Goal: Information Seeking & Learning: Learn about a topic

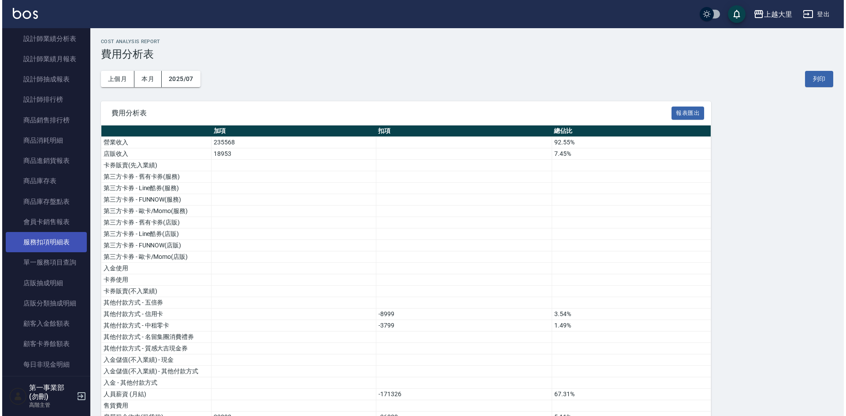
scroll to position [264, 0]
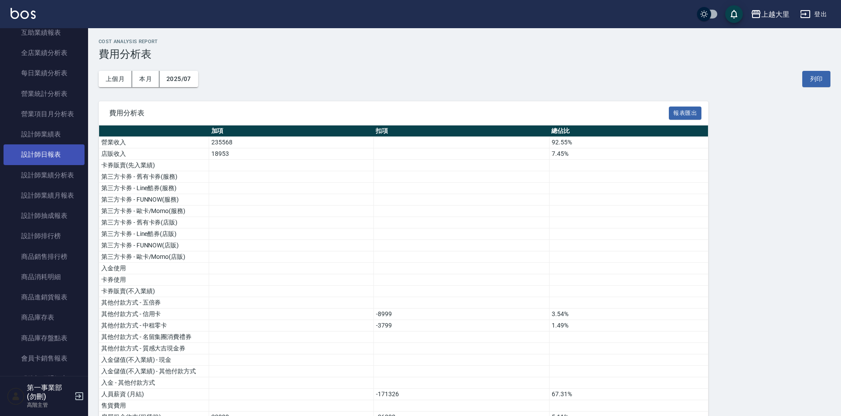
click at [43, 153] on link "設計師日報表" at bounding box center [44, 154] width 81 height 20
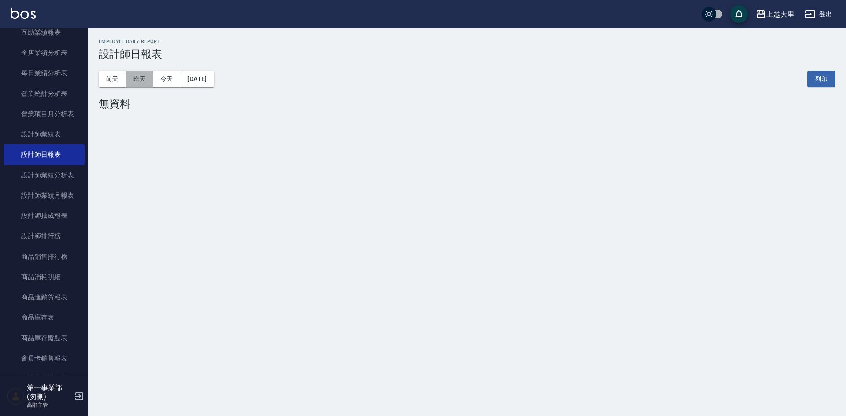
click at [131, 73] on button "昨天" at bounding box center [139, 79] width 27 height 16
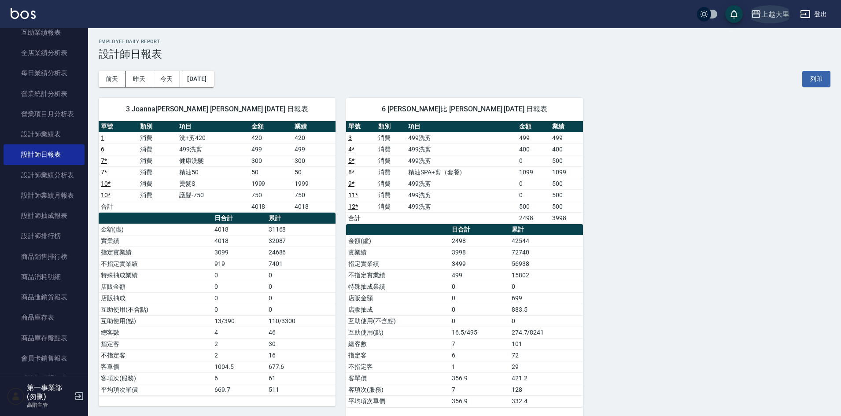
click at [769, 17] on div "上越大里" at bounding box center [776, 14] width 28 height 11
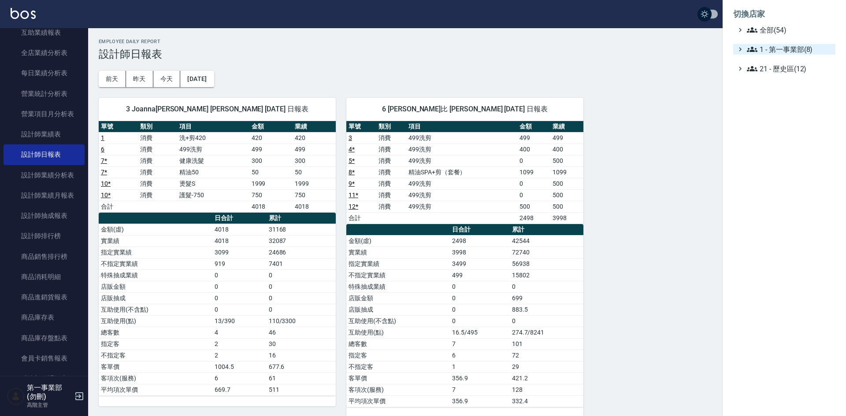
click at [780, 49] on span "1 - 第一事業部(8)" at bounding box center [789, 49] width 85 height 11
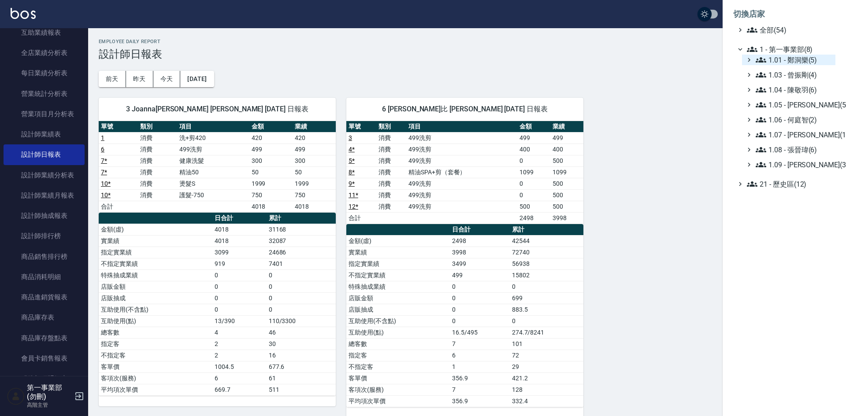
click at [792, 61] on span "1.01 - 鄭洞樂(5)" at bounding box center [793, 60] width 76 height 11
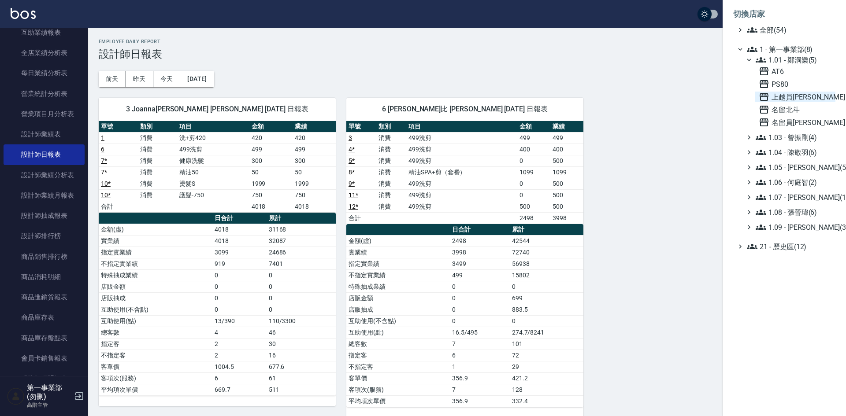
click at [792, 98] on span "上越員林" at bounding box center [794, 97] width 73 height 11
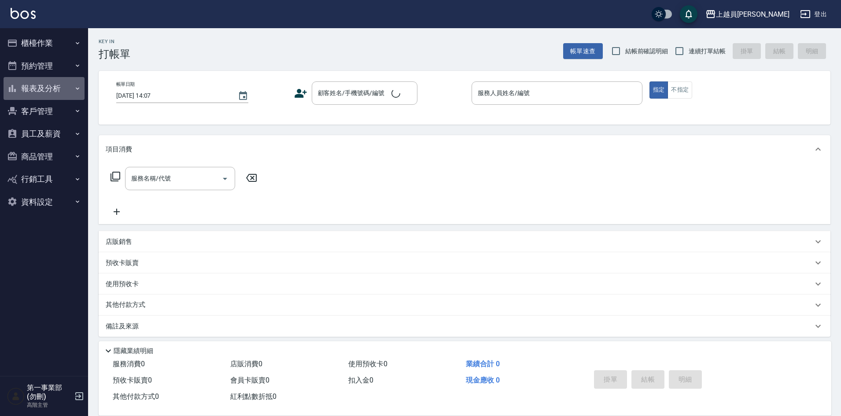
click at [34, 89] on button "報表及分析" at bounding box center [44, 88] width 81 height 23
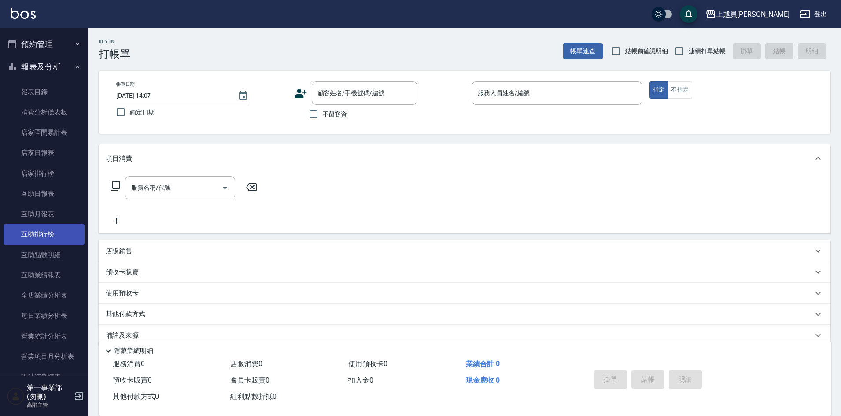
scroll to position [220, 0]
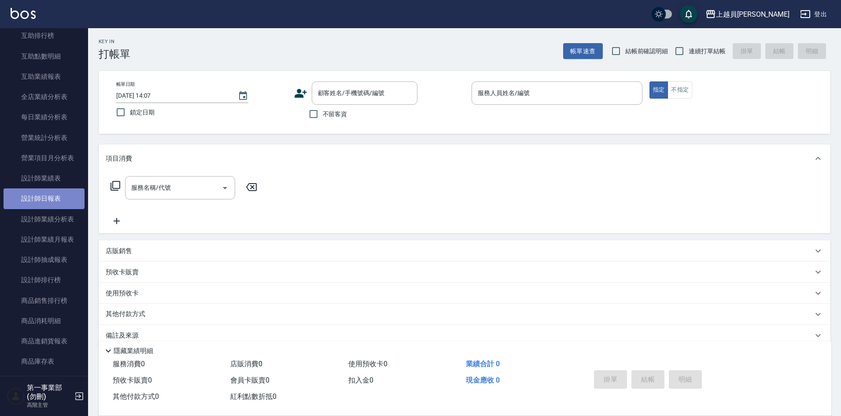
click at [58, 195] on link "設計師日報表" at bounding box center [44, 199] width 81 height 20
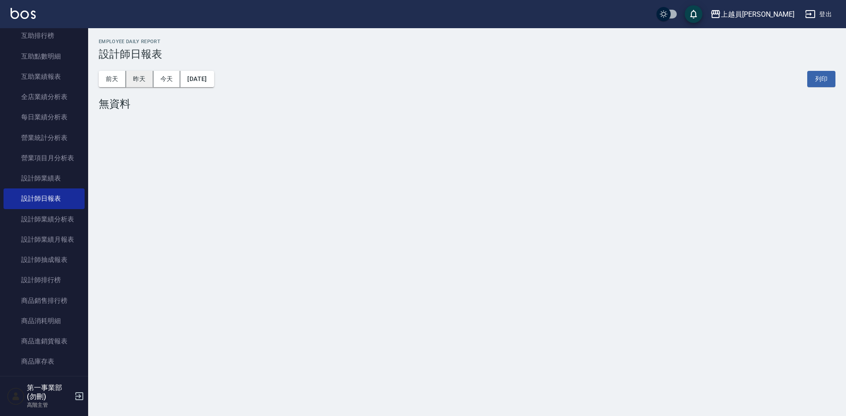
click at [131, 82] on button "昨天" at bounding box center [139, 79] width 27 height 16
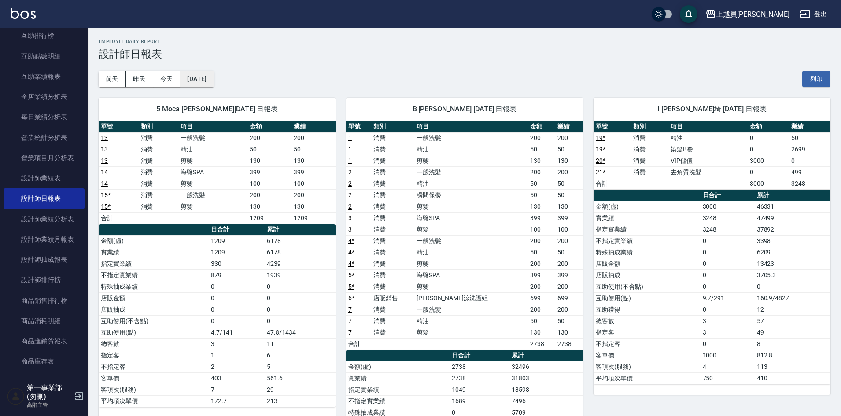
click at [209, 84] on button "[DATE]" at bounding box center [196, 79] width 33 height 16
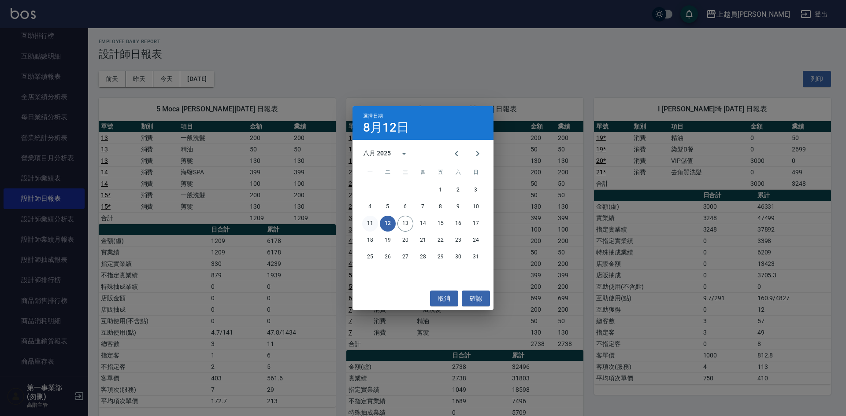
click at [369, 225] on button "11" at bounding box center [370, 224] width 16 height 16
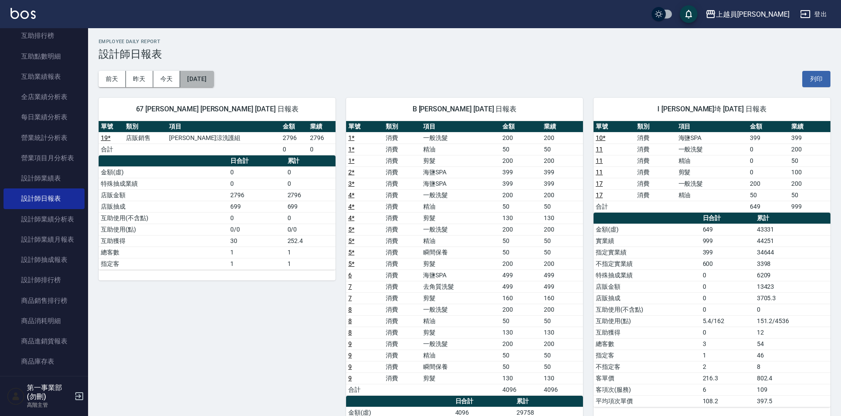
click at [208, 83] on button "[DATE]" at bounding box center [196, 79] width 33 height 16
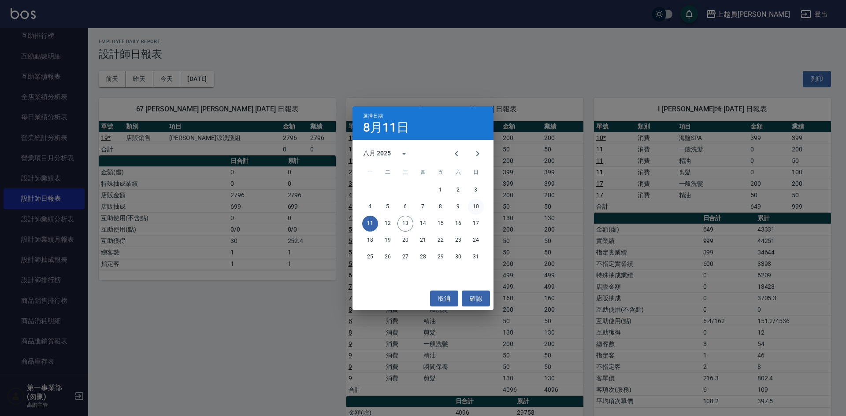
click at [472, 210] on button "10" at bounding box center [476, 207] width 16 height 16
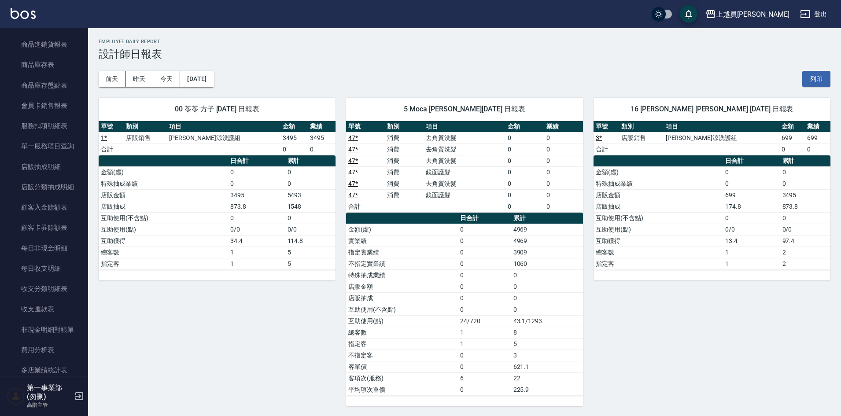
scroll to position [484, 0]
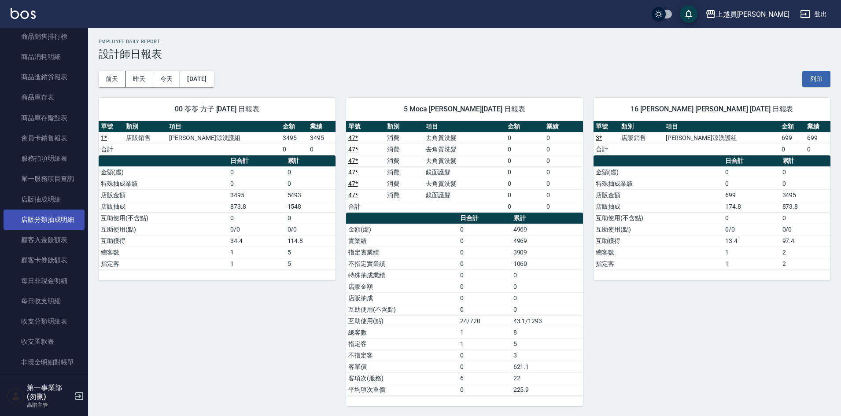
click at [49, 220] on link "店販分類抽成明細" at bounding box center [44, 220] width 81 height 20
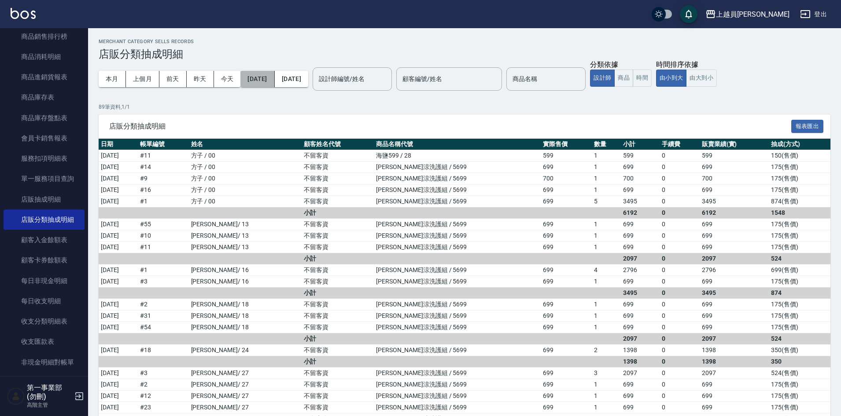
click at [274, 74] on button "[DATE]" at bounding box center [257, 79] width 34 height 16
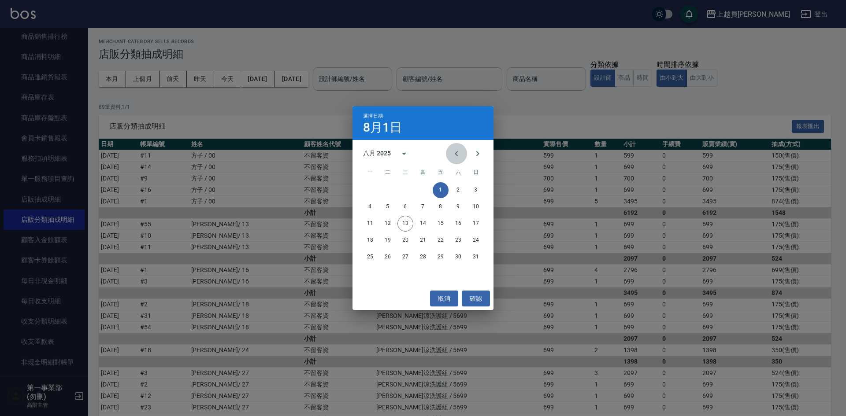
click at [460, 155] on icon "Previous month" at bounding box center [456, 153] width 11 height 11
click at [383, 225] on button "15" at bounding box center [388, 224] width 16 height 16
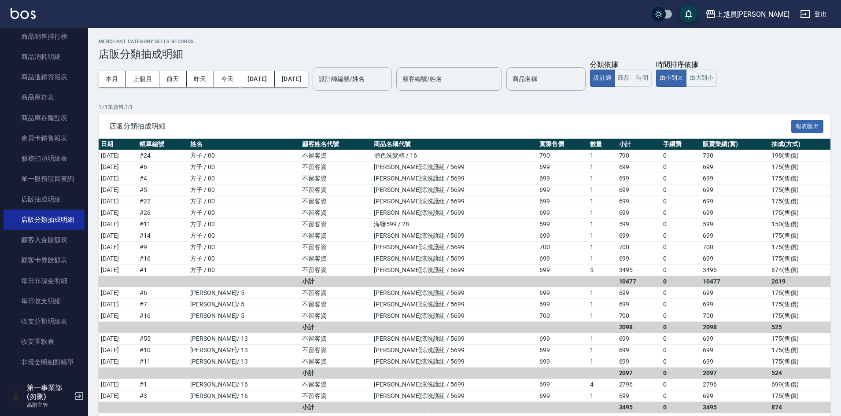
click at [373, 80] on input "設計師編號/姓名" at bounding box center [352, 78] width 71 height 15
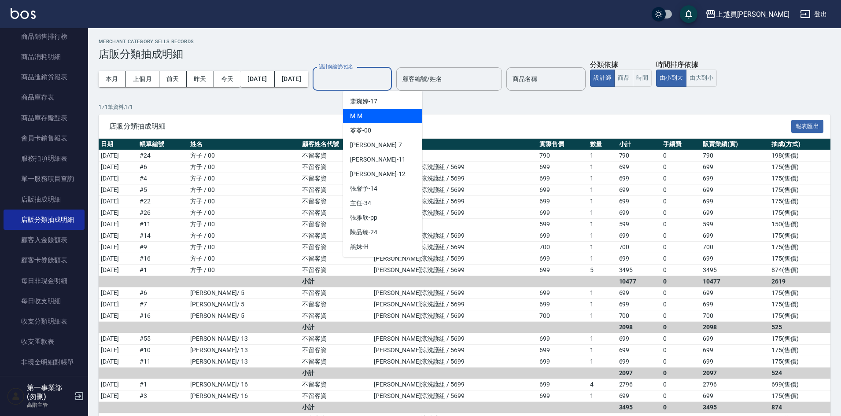
click at [364, 116] on div "M -M" at bounding box center [382, 116] width 79 height 15
type input "M-M"
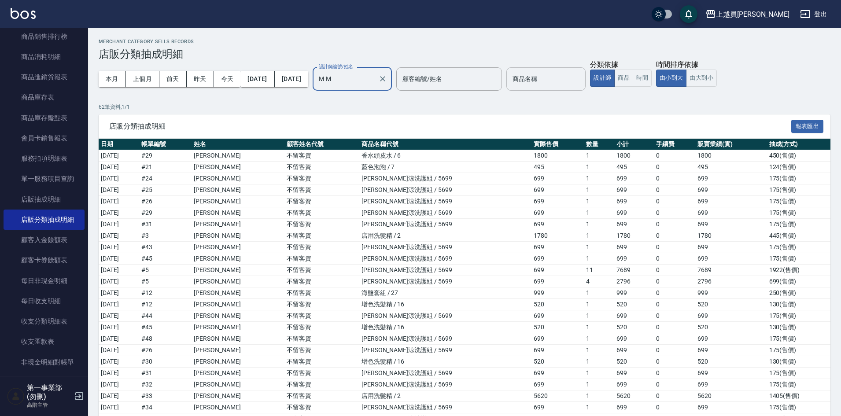
click at [558, 80] on input "商品名稱" at bounding box center [545, 78] width 71 height 15
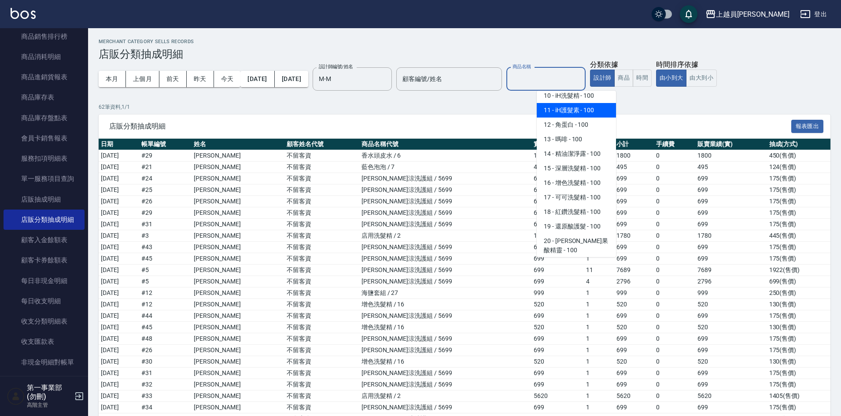
scroll to position [176, 0]
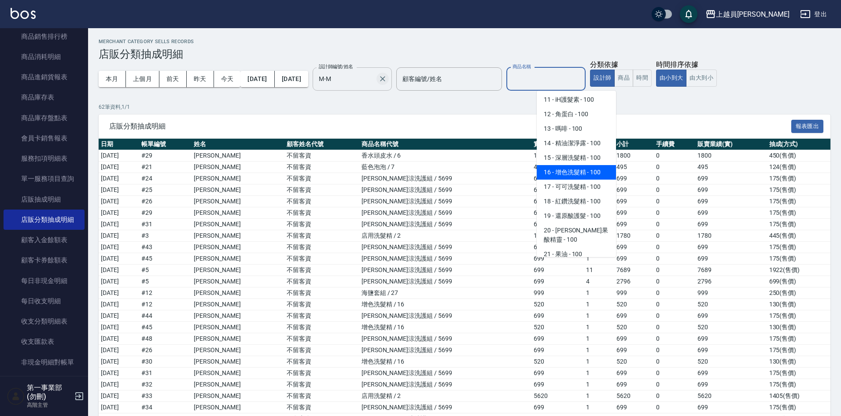
click at [387, 81] on icon "Clear" at bounding box center [382, 78] width 9 height 9
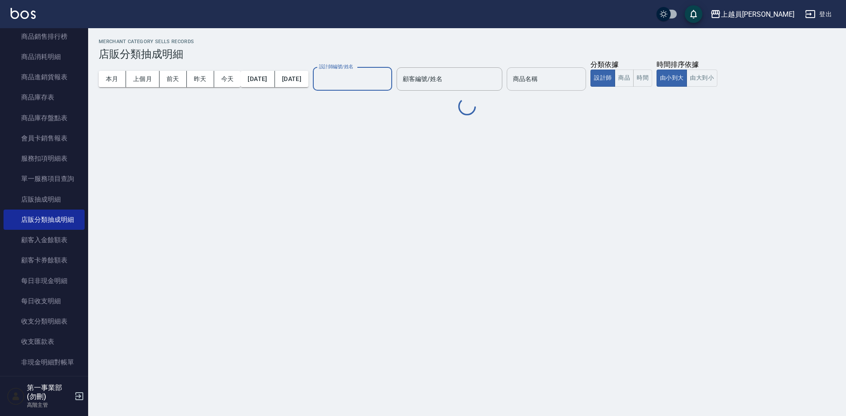
click at [557, 84] on input "商品名稱" at bounding box center [545, 78] width 71 height 15
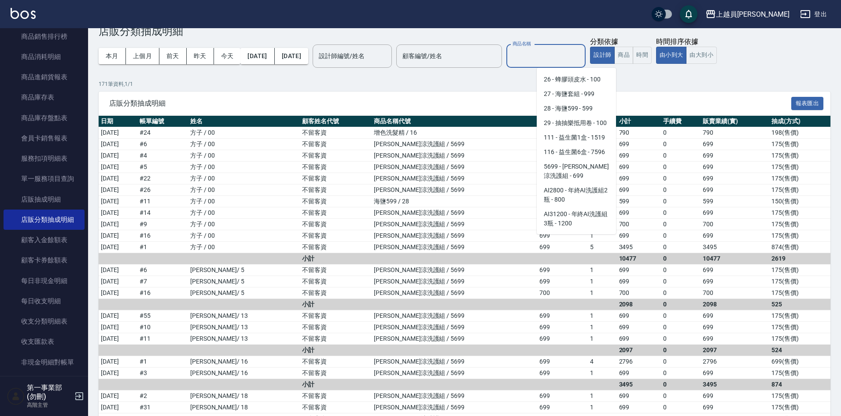
scroll to position [0, 0]
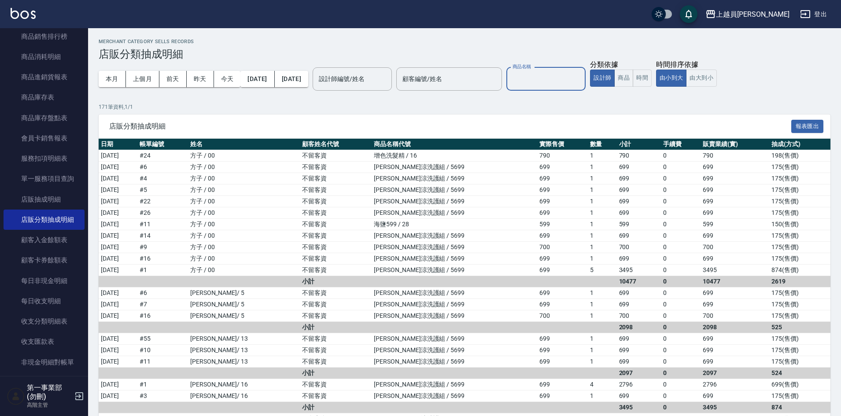
click at [550, 78] on input "商品名稱" at bounding box center [545, 78] width 71 height 15
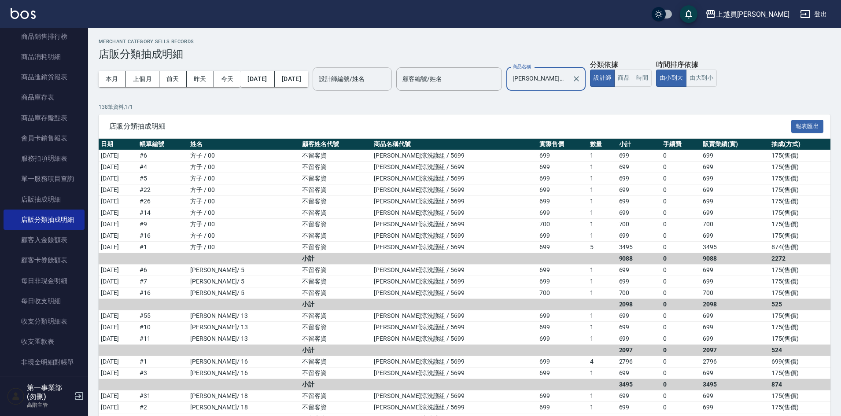
type input "[PERSON_NAME]涼洗護組"
click at [366, 82] on input "設計師編號/姓名" at bounding box center [352, 78] width 71 height 15
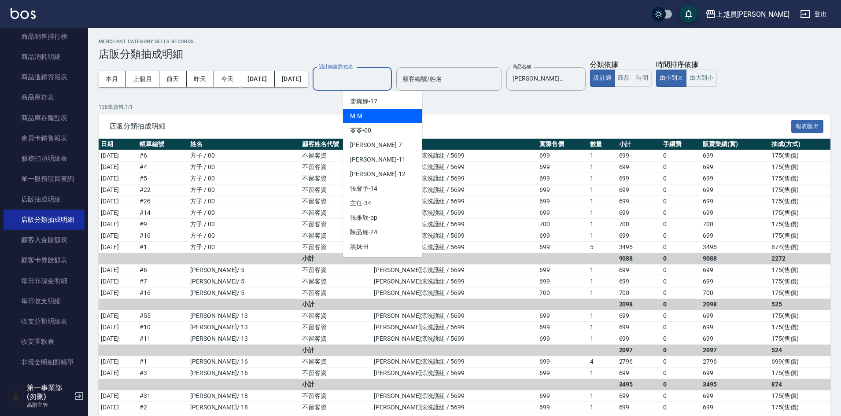
click at [371, 111] on div "M -M" at bounding box center [382, 116] width 79 height 15
type input "M-M"
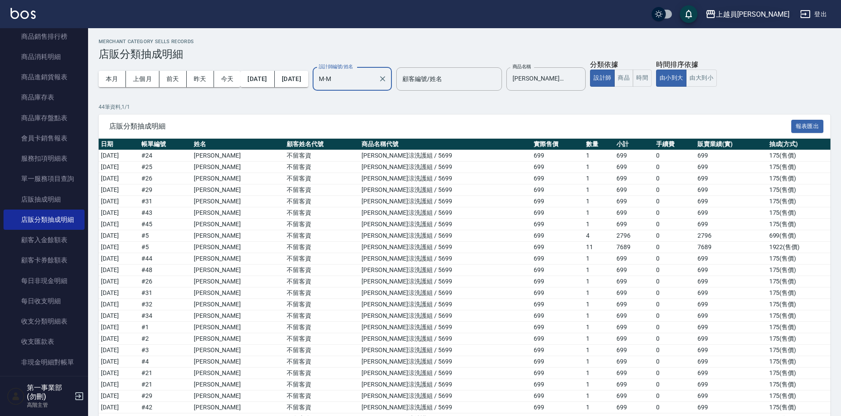
click at [773, 17] on div "上越員[PERSON_NAME]" at bounding box center [753, 14] width 74 height 11
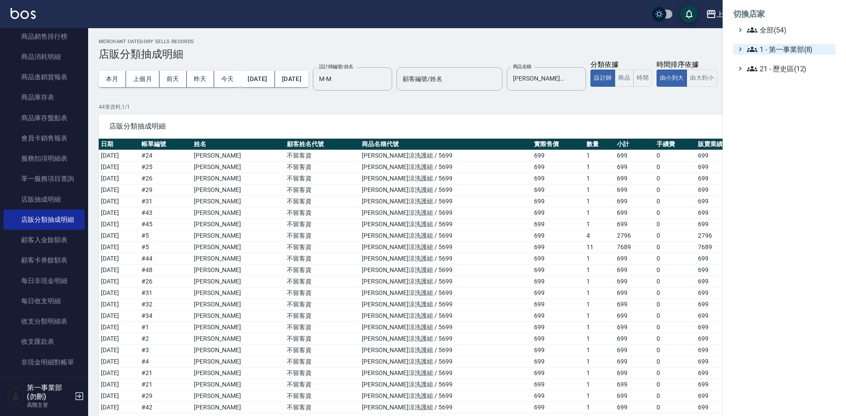
click at [778, 49] on span "1 - 第一事業部(8)" at bounding box center [789, 49] width 85 height 11
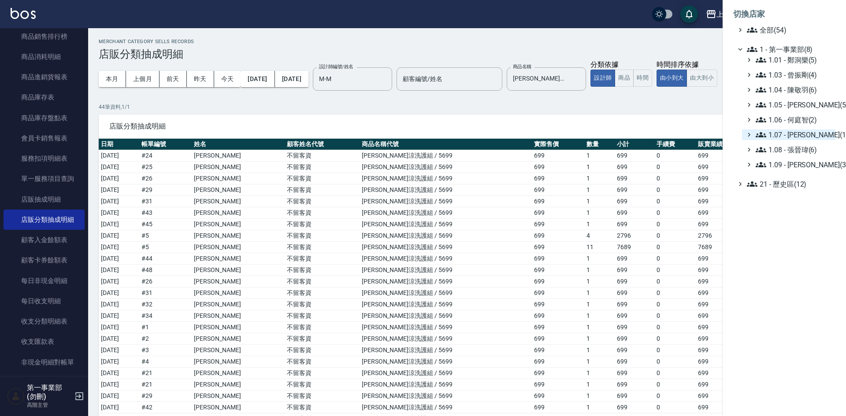
click at [793, 137] on span "1.07 - [PERSON_NAME](11)" at bounding box center [793, 134] width 76 height 11
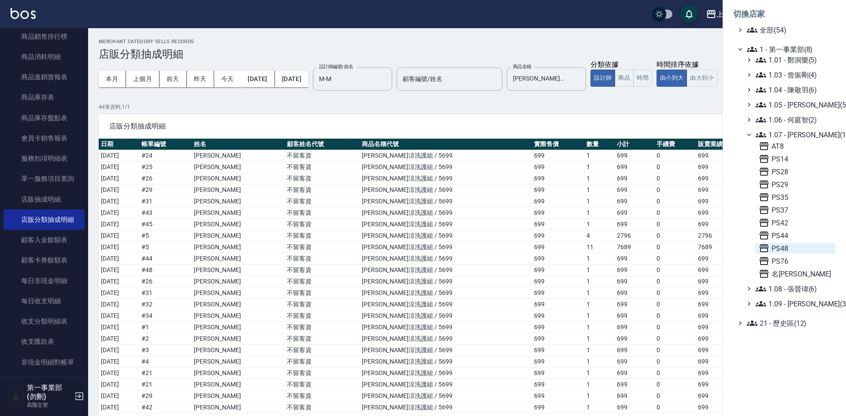
click at [783, 245] on span "PS48" at bounding box center [794, 248] width 73 height 11
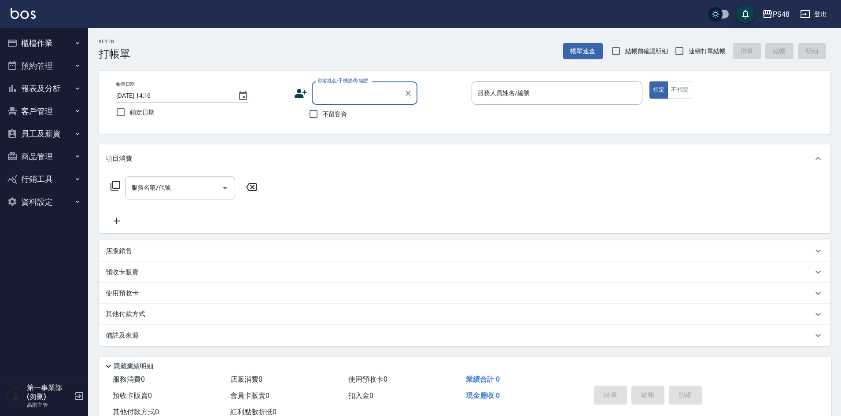
click at [37, 93] on button "報表及分析" at bounding box center [44, 88] width 81 height 23
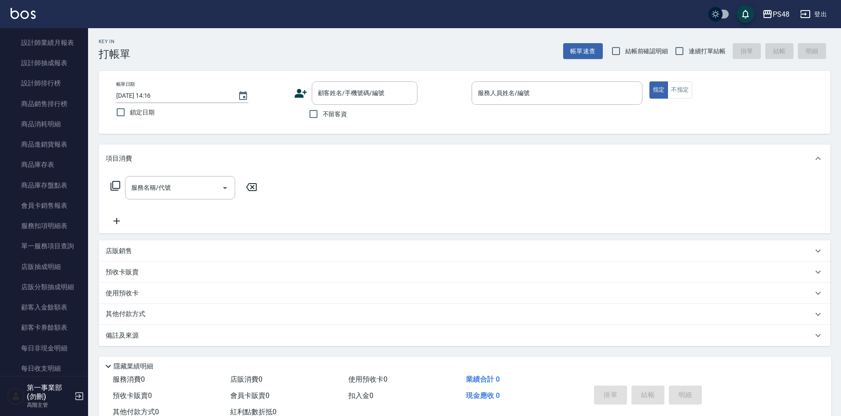
scroll to position [573, 0]
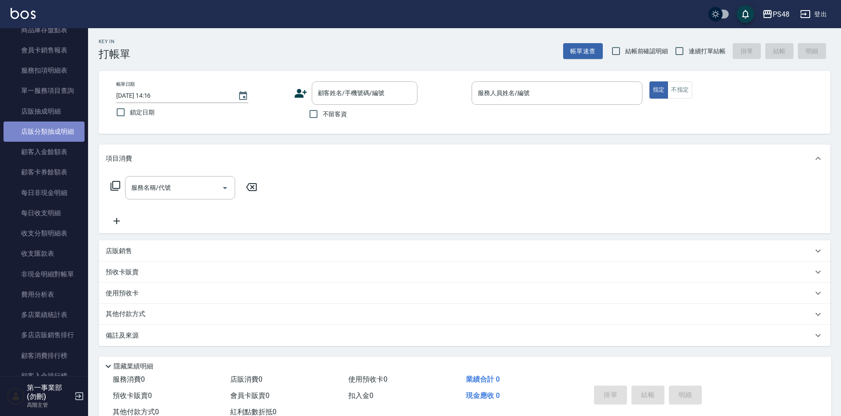
click at [54, 133] on link "店販分類抽成明細" at bounding box center [44, 132] width 81 height 20
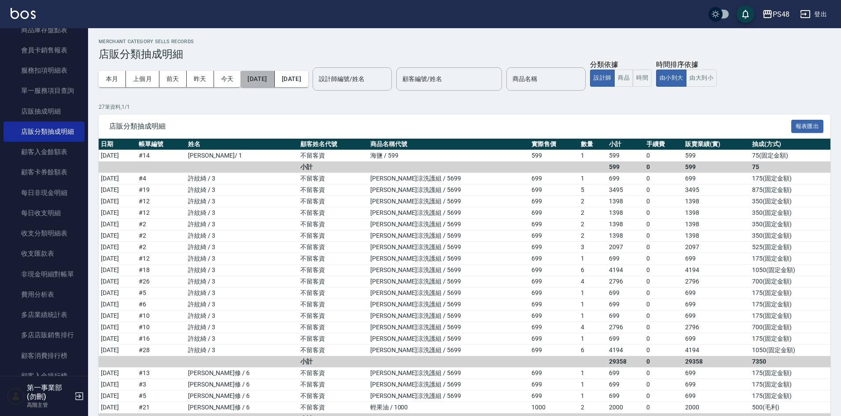
click at [271, 78] on button "[DATE]" at bounding box center [257, 79] width 34 height 16
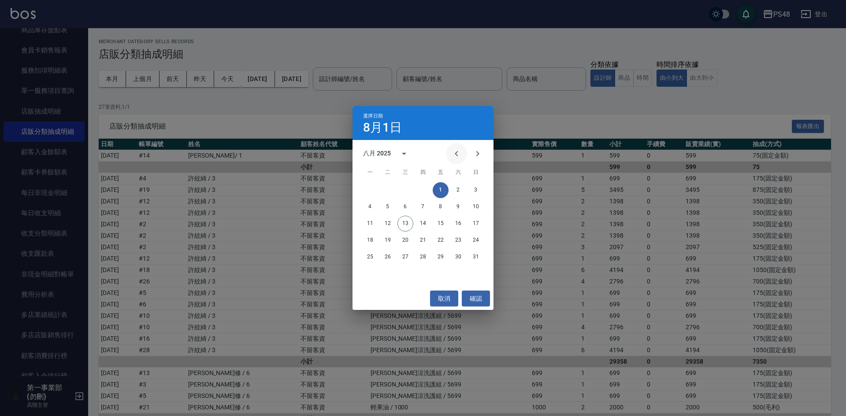
click at [459, 155] on icon "Previous month" at bounding box center [456, 153] width 11 height 11
click at [386, 225] on button "15" at bounding box center [388, 224] width 16 height 16
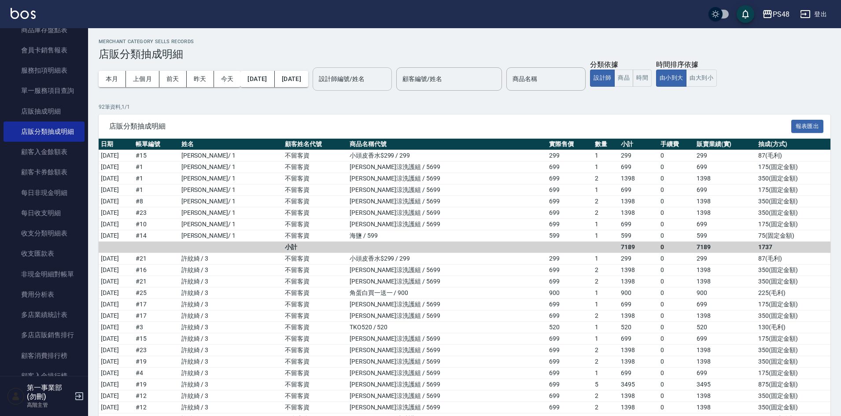
click at [388, 79] on input "設計師編號/姓名" at bounding box center [352, 78] width 71 height 15
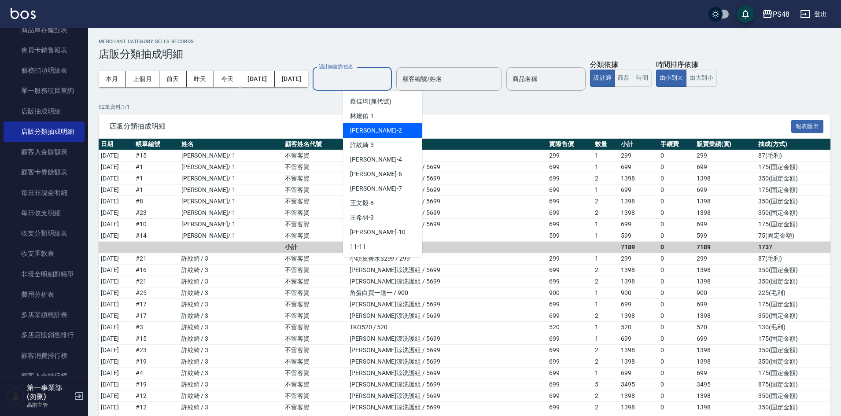
drag, startPoint x: 281, startPoint y: 110, endPoint x: 363, endPoint y: 88, distance: 85.6
click at [281, 110] on p "92 筆資料, 1 / 1" at bounding box center [465, 107] width 732 height 8
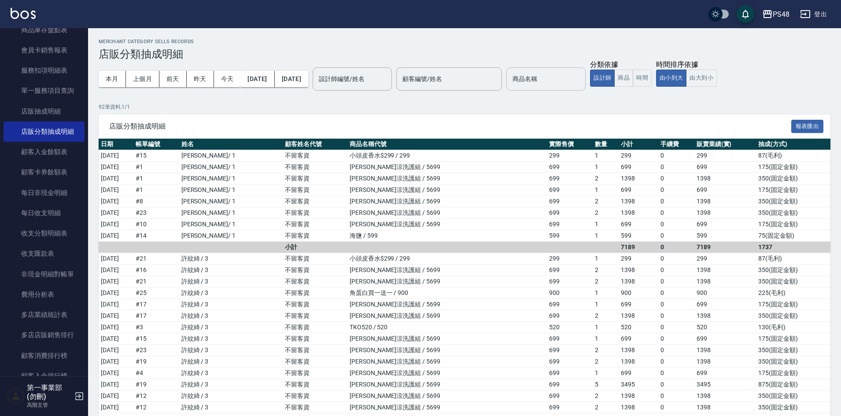
click at [567, 78] on input "商品名稱" at bounding box center [545, 78] width 71 height 15
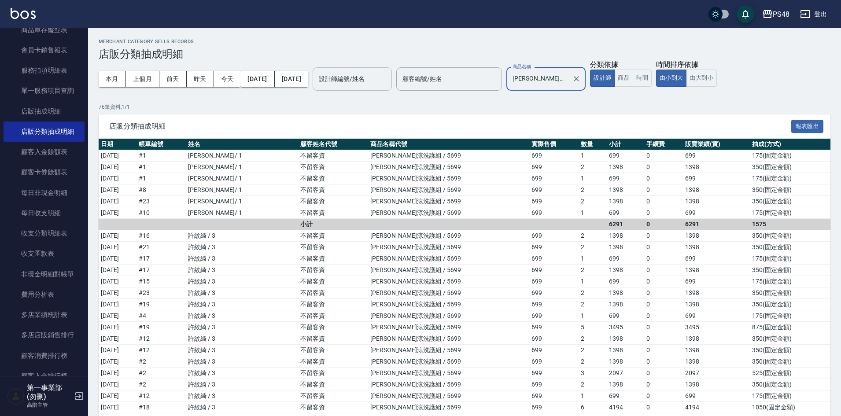
type input "水水沁涼洗護組"
click at [385, 76] on input "設計師編號/姓名" at bounding box center [352, 78] width 71 height 15
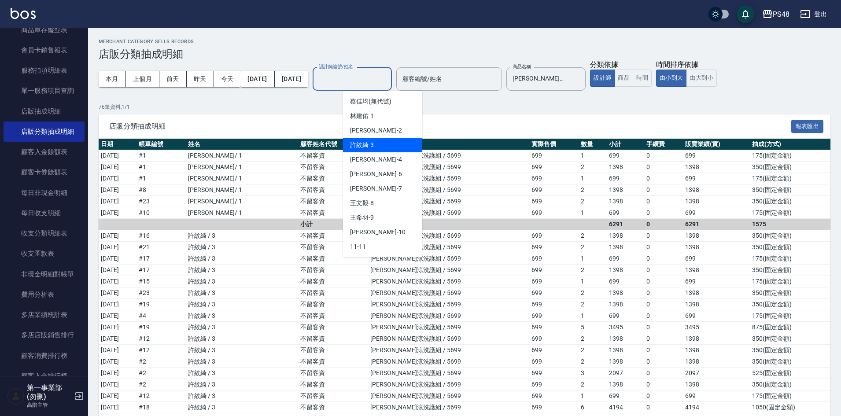
click at [373, 140] on div "許紋綺 -3" at bounding box center [382, 145] width 79 height 15
type input "許紋綺-3"
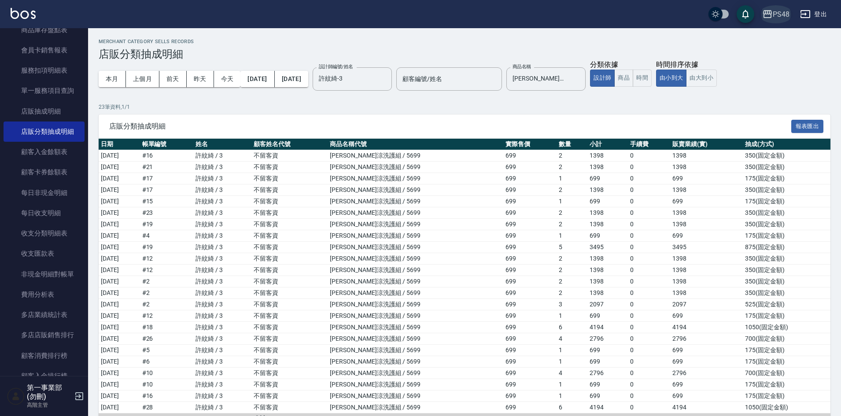
click at [768, 21] on button "PS48" at bounding box center [776, 14] width 34 height 18
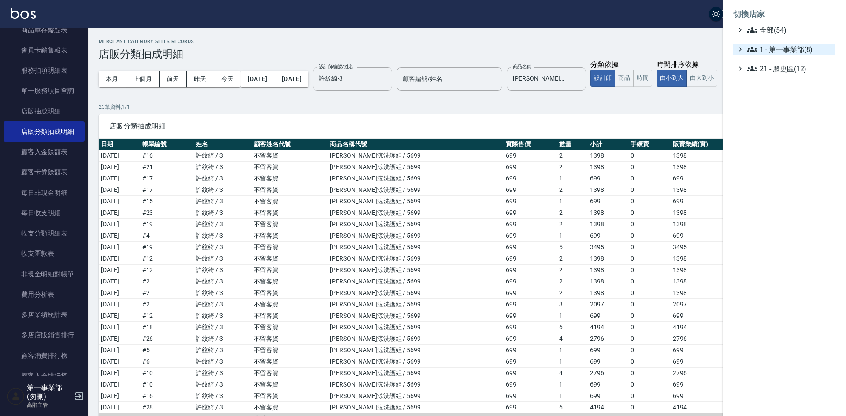
click at [787, 48] on span "1 - 第一事業部(8)" at bounding box center [789, 49] width 85 height 11
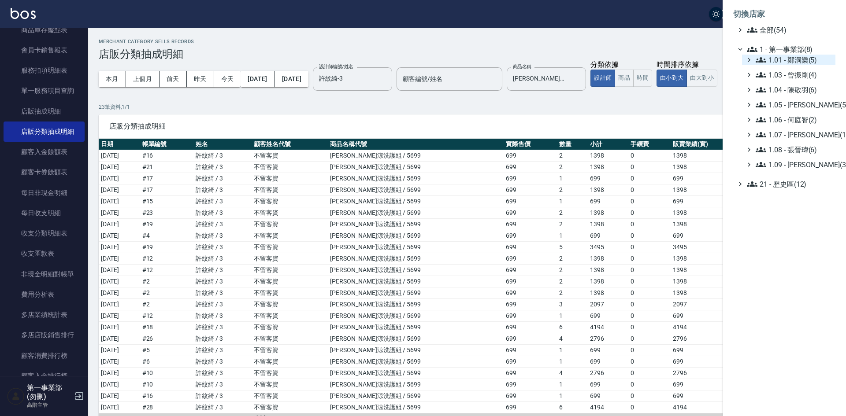
click at [791, 61] on span "1.01 - 鄭洞樂(5)" at bounding box center [793, 60] width 76 height 11
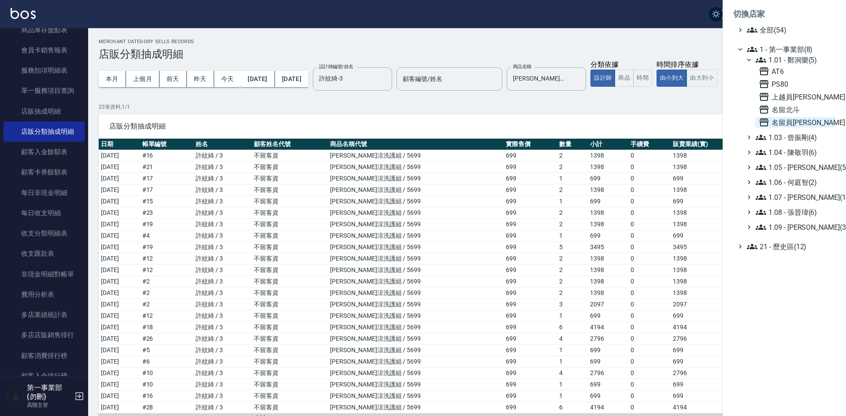
click at [799, 118] on span "名留員林中正" at bounding box center [794, 122] width 73 height 11
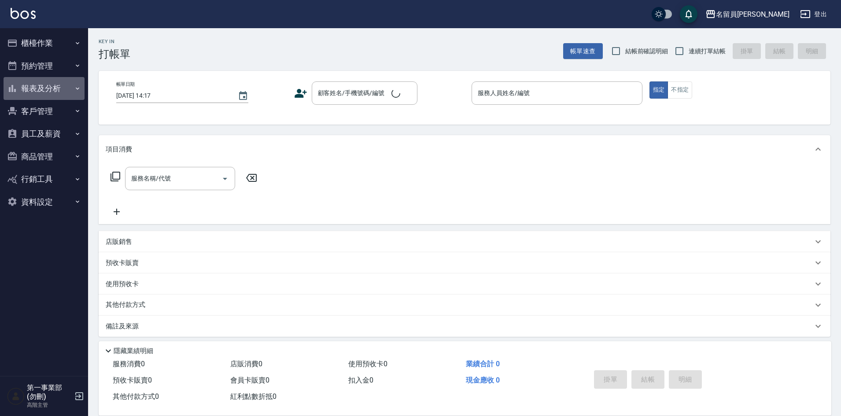
click at [49, 90] on button "報表及分析" at bounding box center [44, 88] width 81 height 23
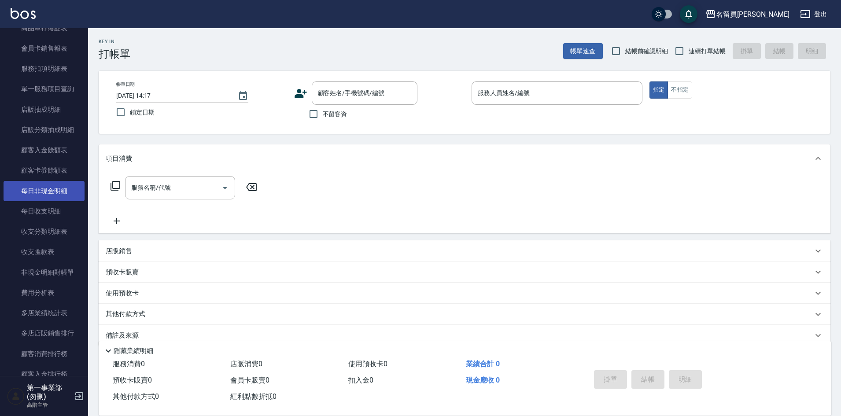
scroll to position [573, 0]
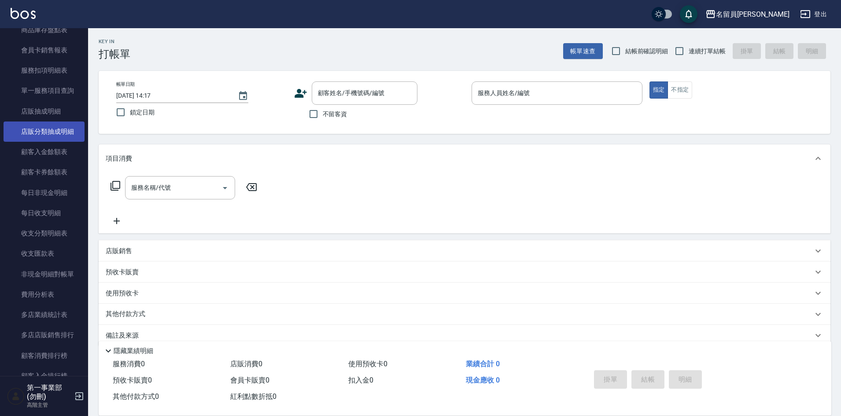
click at [57, 136] on link "店販分類抽成明細" at bounding box center [44, 132] width 81 height 20
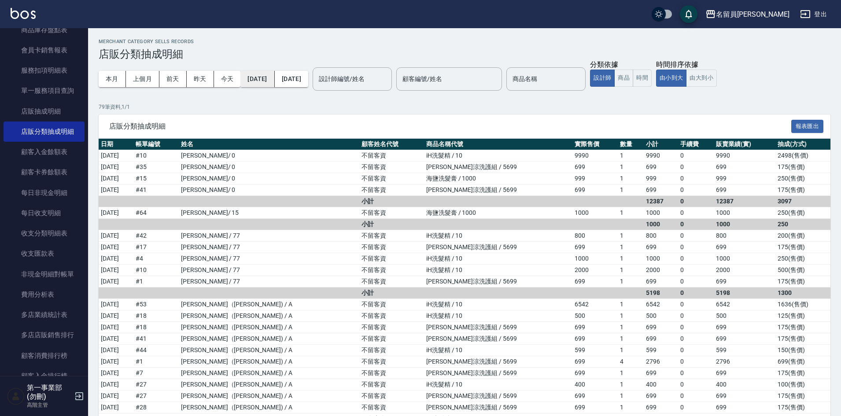
click at [267, 77] on button "[DATE]" at bounding box center [257, 79] width 34 height 16
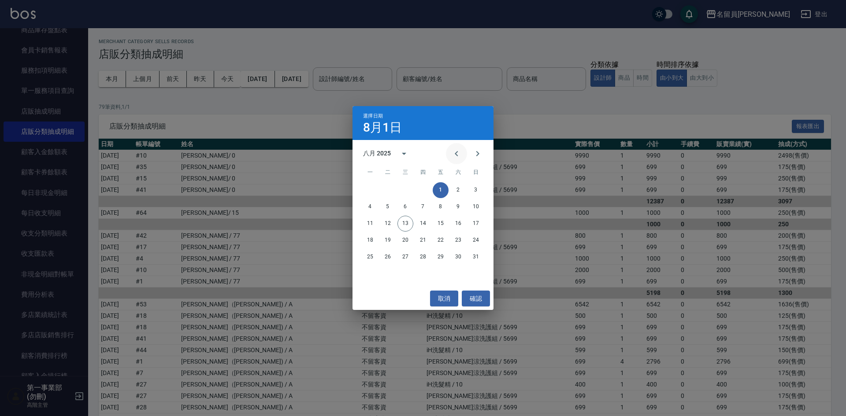
click at [454, 152] on icon "Previous month" at bounding box center [456, 153] width 11 height 11
click at [392, 225] on button "15" at bounding box center [388, 224] width 16 height 16
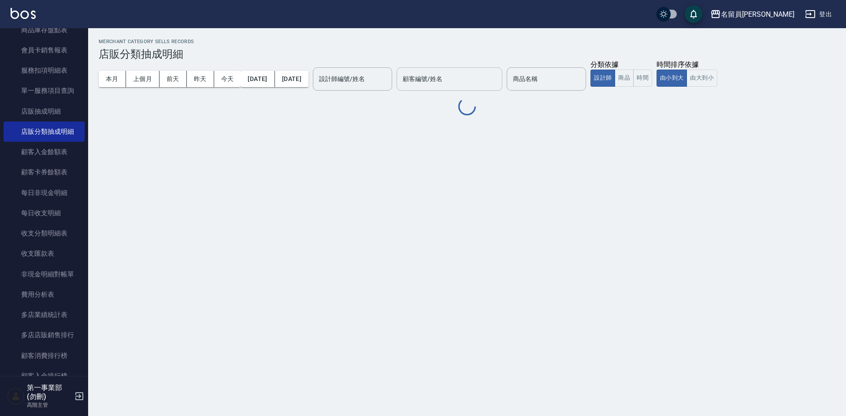
click at [472, 85] on input "顧客編號/姓名" at bounding box center [449, 78] width 98 height 15
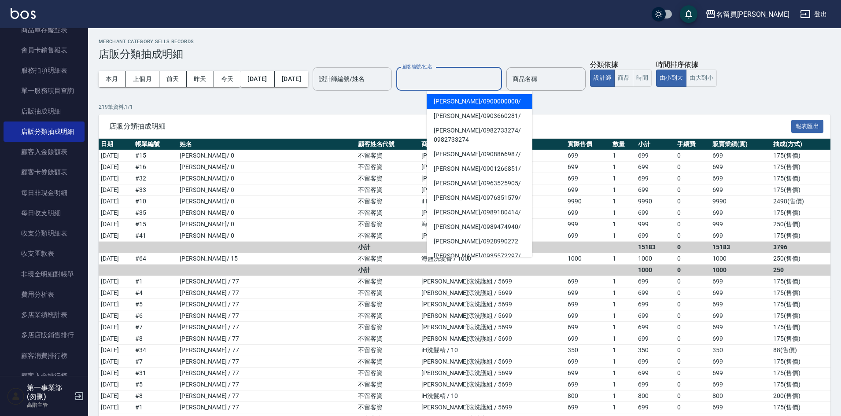
click at [385, 81] on input "設計師編號/姓名" at bounding box center [352, 78] width 71 height 15
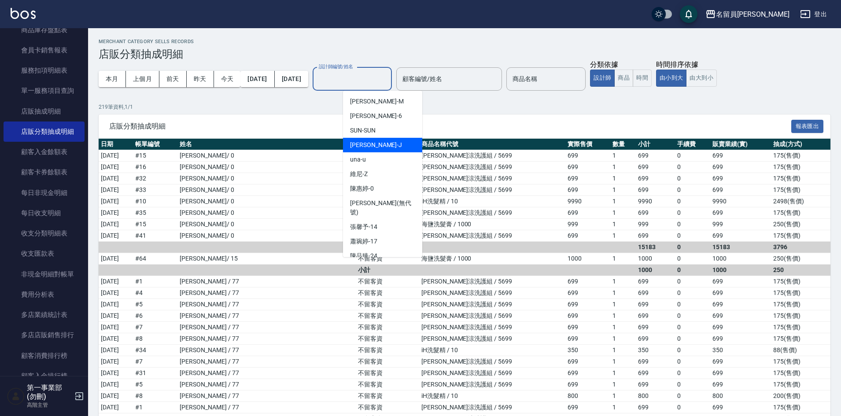
click at [374, 146] on div "Jenny -J" at bounding box center [382, 145] width 79 height 15
type input "Jenny -J"
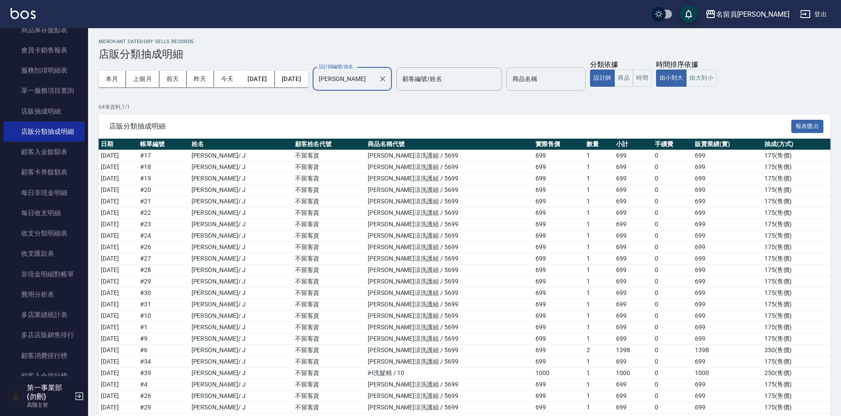
click at [555, 83] on input "商品名稱" at bounding box center [545, 78] width 71 height 15
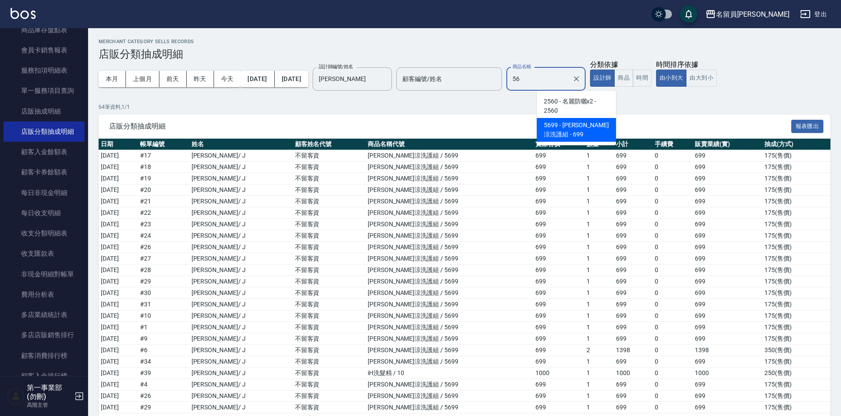
click at [591, 133] on span "5699 - [PERSON_NAME]涼洗護組 - 699" at bounding box center [576, 130] width 79 height 24
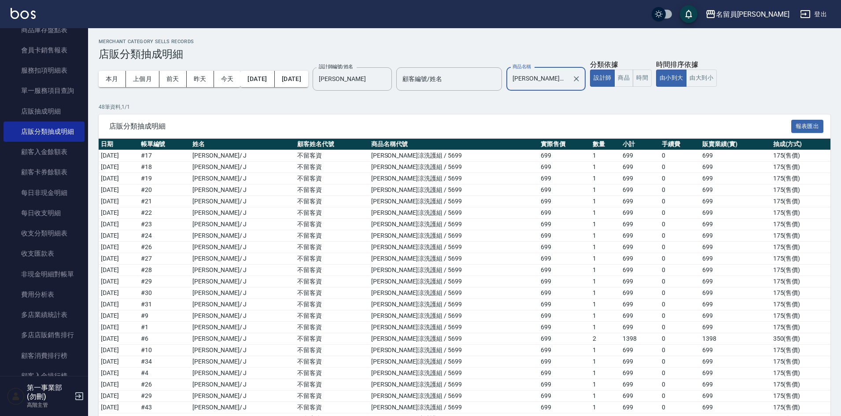
type input "[PERSON_NAME]涼洗護組"
click at [424, 109] on p "48 筆資料, 1 / 1" at bounding box center [465, 107] width 732 height 8
click at [450, 104] on p "48 筆資料, 1 / 1" at bounding box center [465, 107] width 732 height 8
click at [762, 15] on div "名留員林中正" at bounding box center [753, 14] width 74 height 11
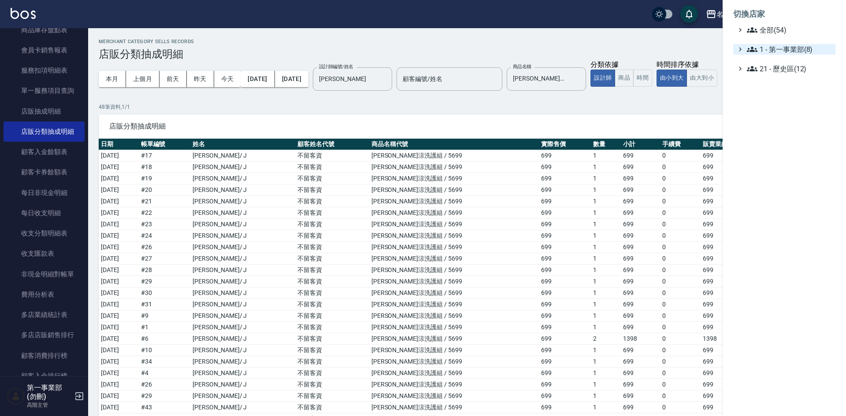
click at [784, 48] on span "1 - 第一事業部(8)" at bounding box center [789, 49] width 85 height 11
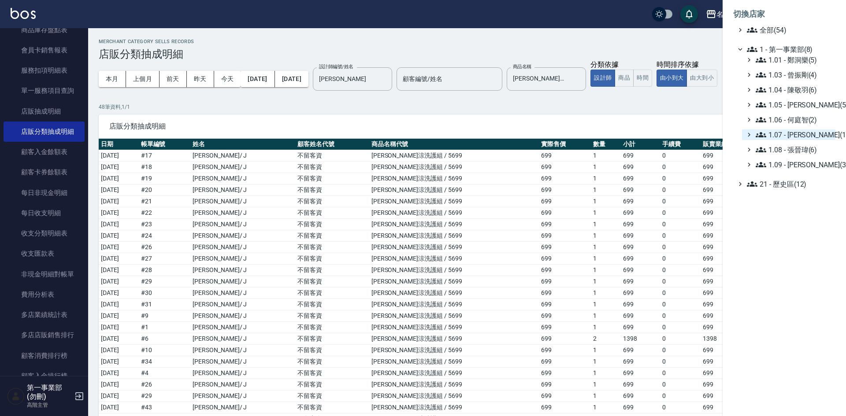
click at [795, 136] on span "1.07 - [PERSON_NAME](11)" at bounding box center [793, 134] width 76 height 11
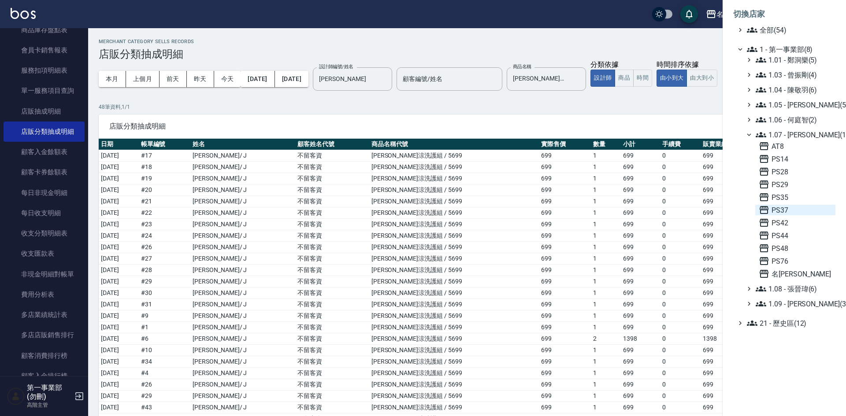
click at [789, 207] on span "PS37" at bounding box center [794, 210] width 73 height 11
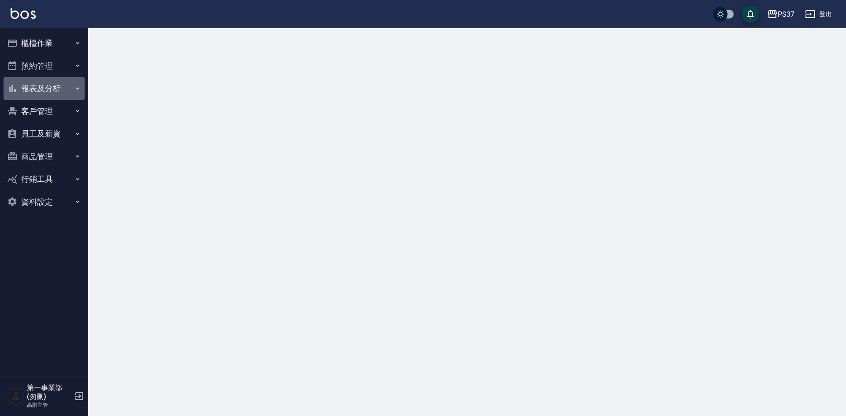
click at [60, 91] on button "報表及分析" at bounding box center [44, 88] width 81 height 23
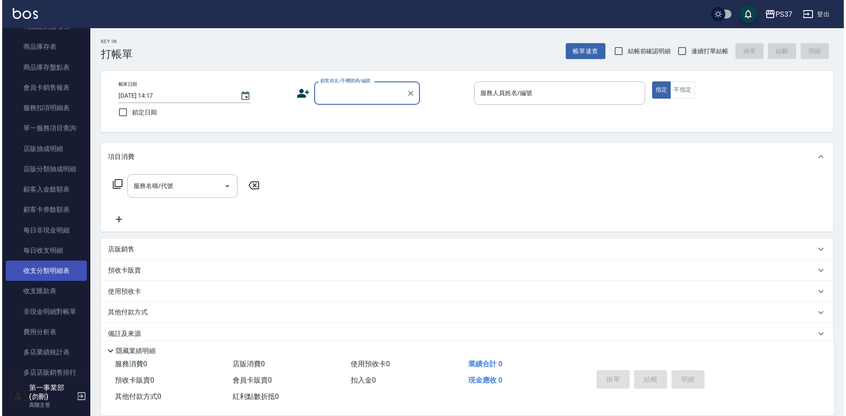
scroll to position [534, 0]
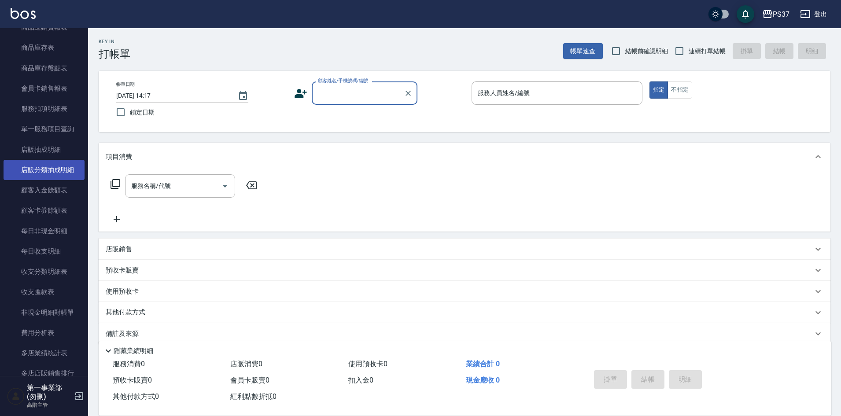
click at [55, 171] on link "店販分類抽成明細" at bounding box center [44, 170] width 81 height 20
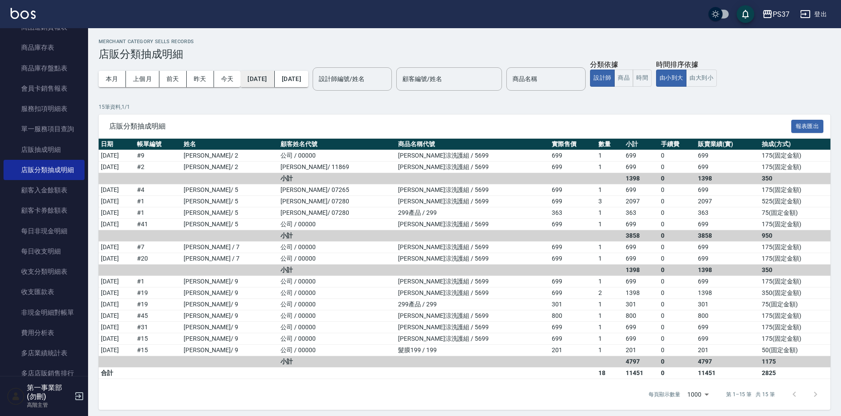
click at [272, 80] on button "[DATE]" at bounding box center [257, 79] width 34 height 16
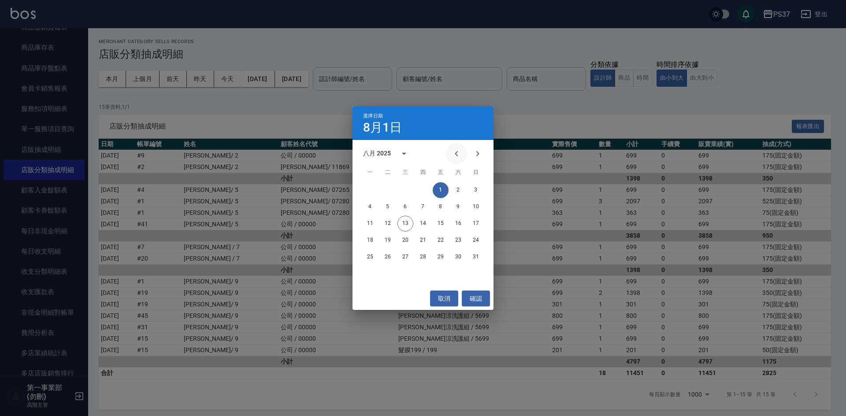
click at [453, 151] on icon "Previous month" at bounding box center [456, 153] width 11 height 11
click at [390, 225] on button "15" at bounding box center [388, 224] width 16 height 16
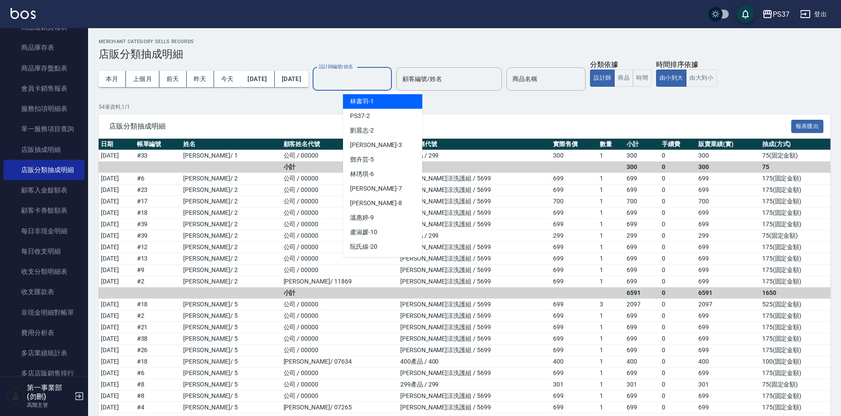
click at [384, 81] on input "設計師編號/姓名" at bounding box center [352, 78] width 71 height 15
click at [383, 126] on div "[PERSON_NAME]-2" at bounding box center [382, 130] width 79 height 15
type input "[PERSON_NAME]-2"
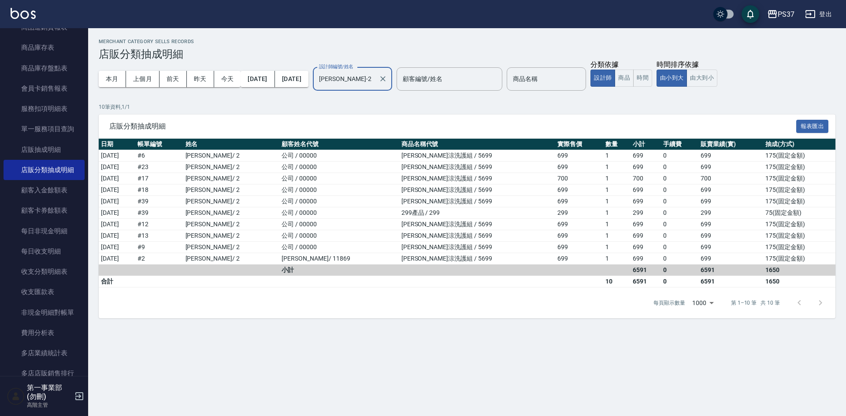
click at [404, 115] on div "店販分類抽成明細 報表匯出" at bounding box center [467, 127] width 736 height 24
click at [323, 41] on h2 "Merchant Category Sells Records" at bounding box center [467, 42] width 736 height 6
click at [782, 16] on div "PS37" at bounding box center [785, 14] width 17 height 11
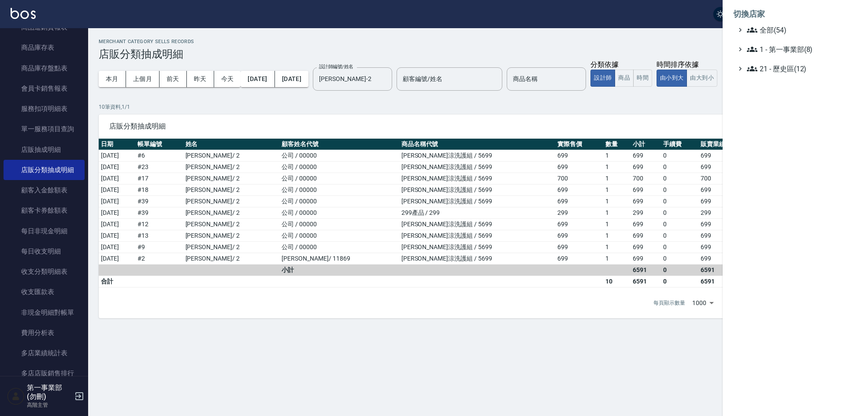
click at [540, 42] on div at bounding box center [423, 208] width 846 height 416
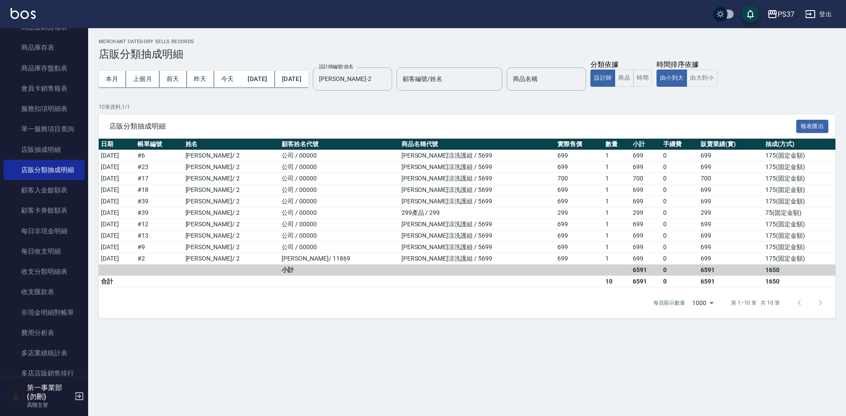
click at [780, 13] on div "PS37" at bounding box center [785, 14] width 17 height 11
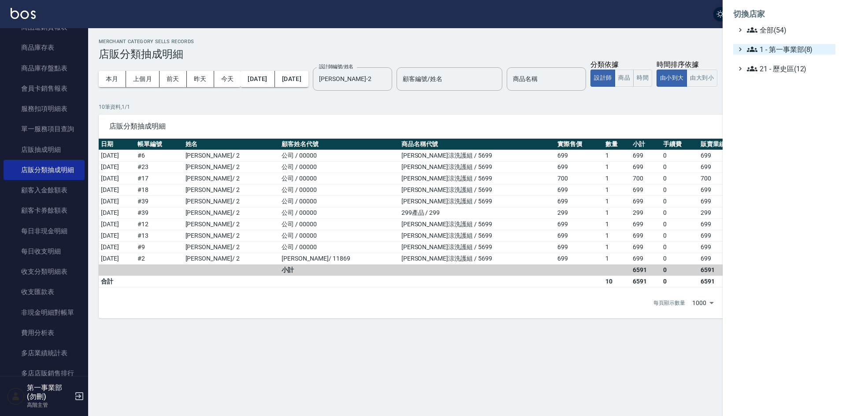
click at [811, 48] on span "1 - 第一事業部(8)" at bounding box center [789, 49] width 85 height 11
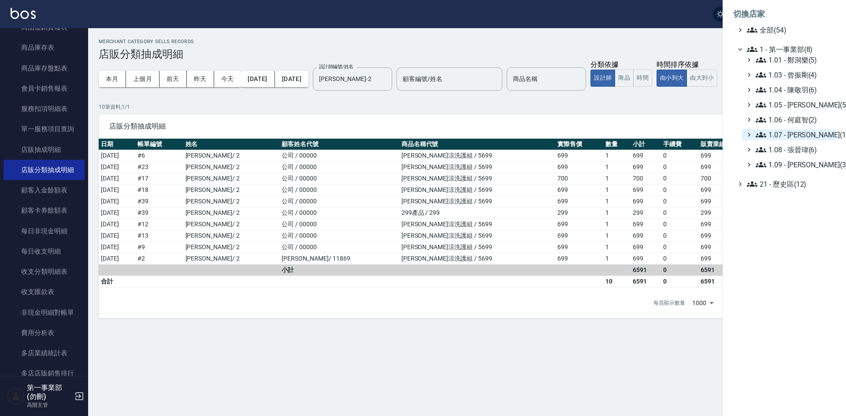
click at [811, 133] on span "1.07 - [PERSON_NAME](11)" at bounding box center [793, 134] width 76 height 11
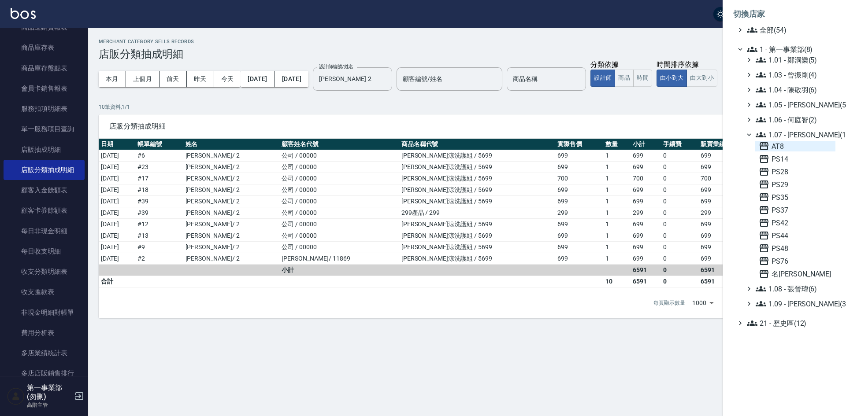
click at [801, 147] on span "AT8" at bounding box center [794, 146] width 73 height 11
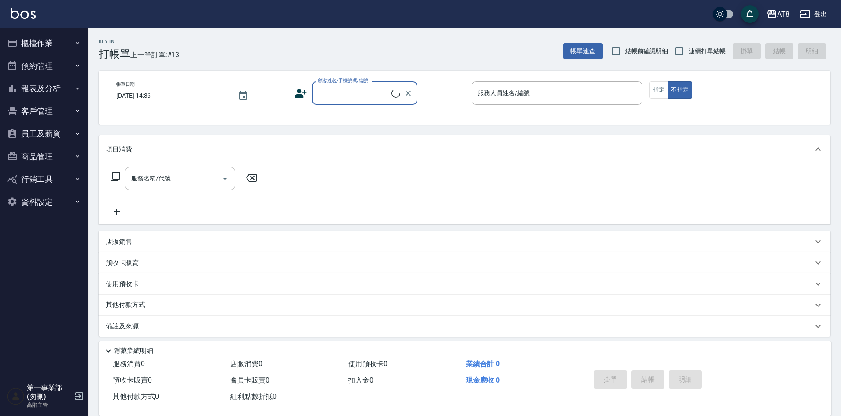
click at [39, 92] on button "報表及分析" at bounding box center [44, 88] width 81 height 23
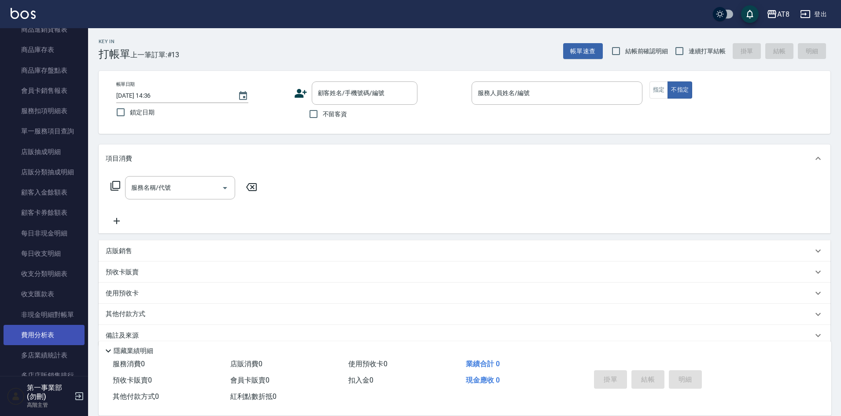
scroll to position [529, 0]
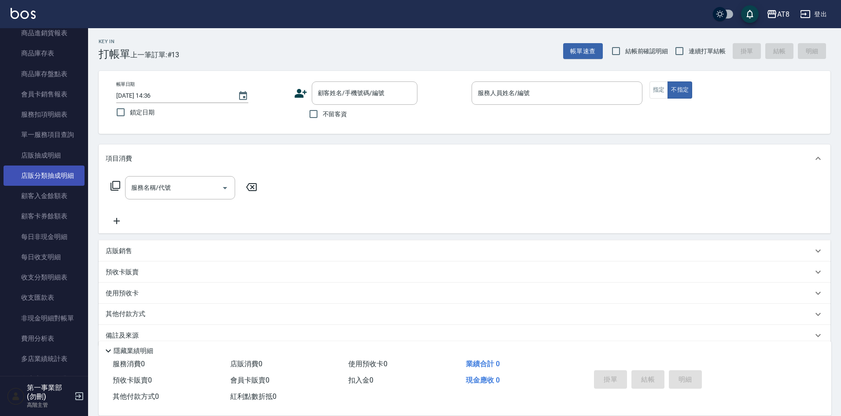
click at [57, 179] on link "店販分類抽成明細" at bounding box center [44, 176] width 81 height 20
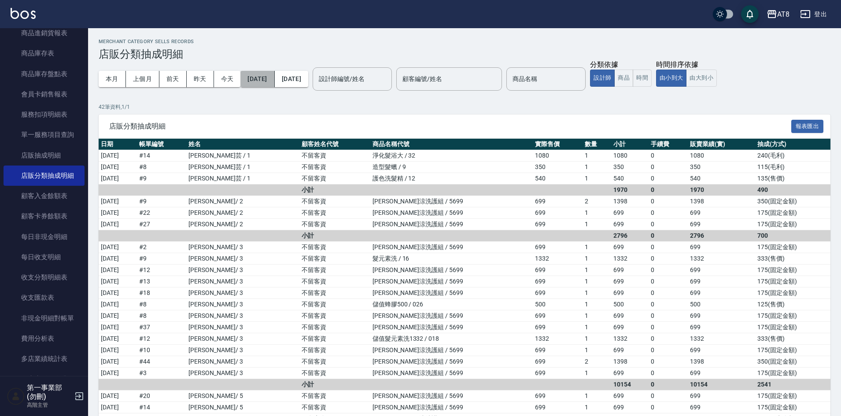
click at [259, 80] on button "[DATE]" at bounding box center [257, 79] width 34 height 16
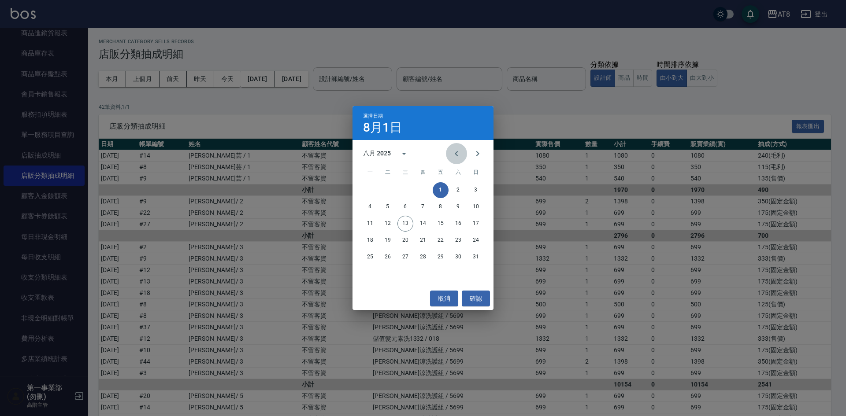
click at [457, 154] on icon "Previous month" at bounding box center [456, 153] width 11 height 11
click at [391, 223] on button "15" at bounding box center [388, 224] width 16 height 16
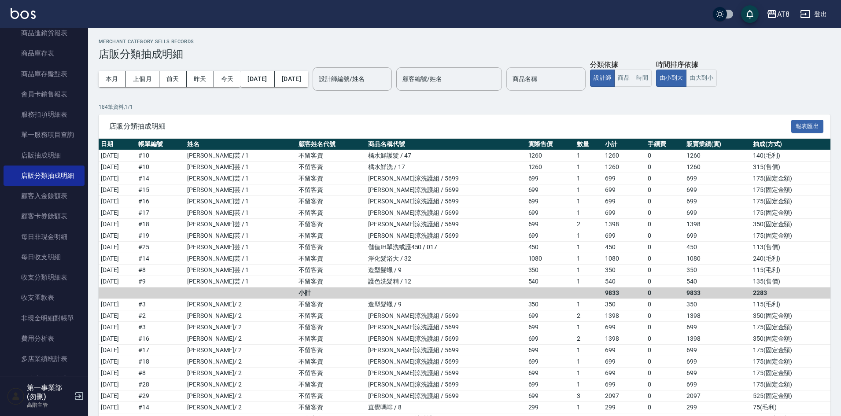
click at [564, 77] on input "商品名稱" at bounding box center [545, 78] width 71 height 15
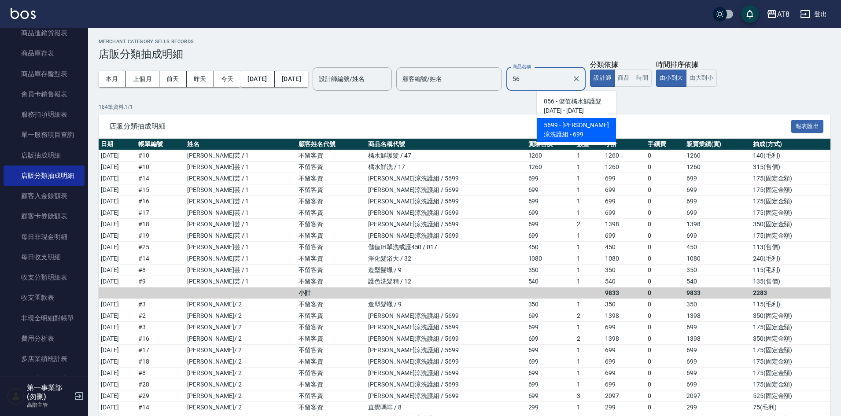
click at [567, 137] on span "5699 - [PERSON_NAME]涼洗護組 - 699" at bounding box center [576, 130] width 79 height 24
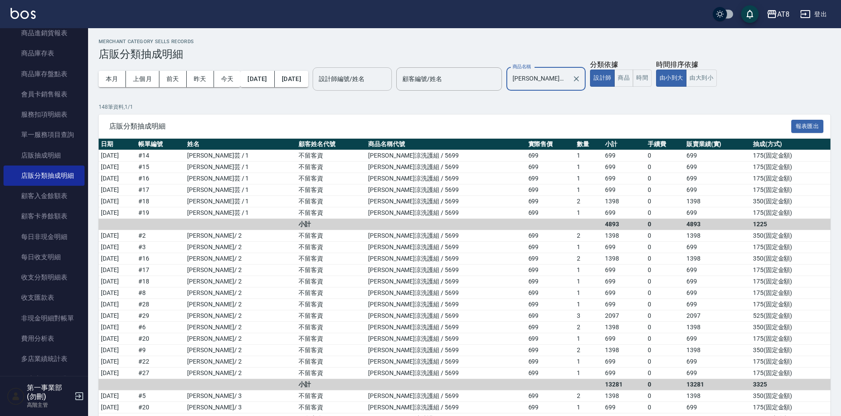
type input "[PERSON_NAME]涼洗護組"
click at [388, 81] on input "設計師編號/姓名" at bounding box center [352, 78] width 71 height 15
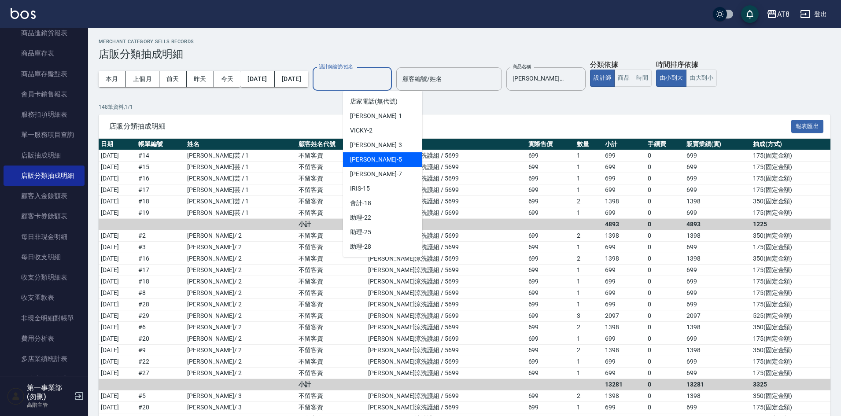
click at [373, 164] on div "HANK -5" at bounding box center [382, 159] width 79 height 15
type input "HANK-5"
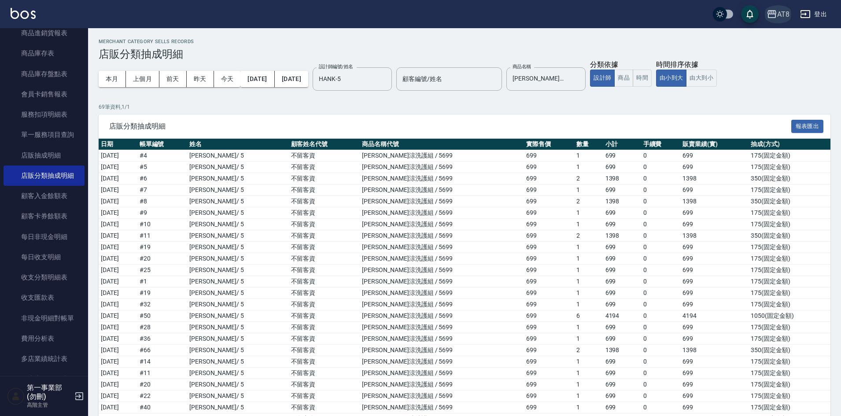
click at [783, 16] on div "AT8" at bounding box center [783, 14] width 12 height 11
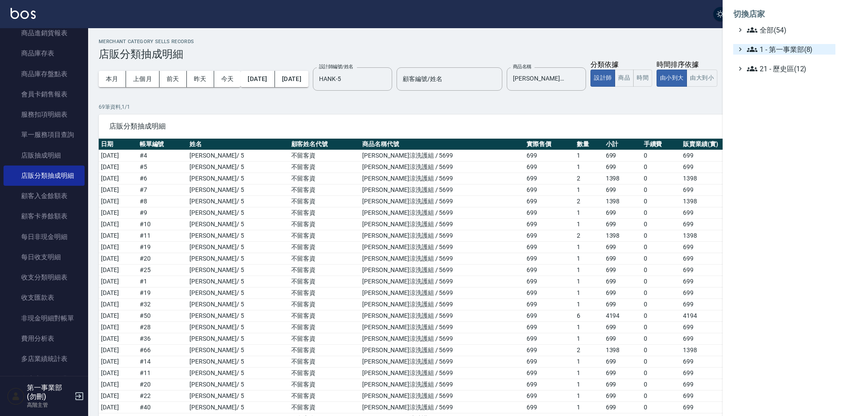
click at [787, 47] on span "1 - 第一事業部(8)" at bounding box center [789, 49] width 85 height 11
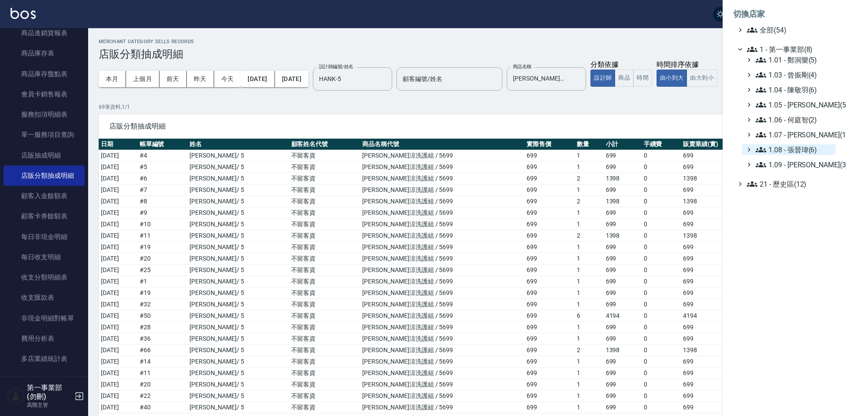
click at [813, 146] on span "1.08 - 張晉瑋(6)" at bounding box center [793, 149] width 76 height 11
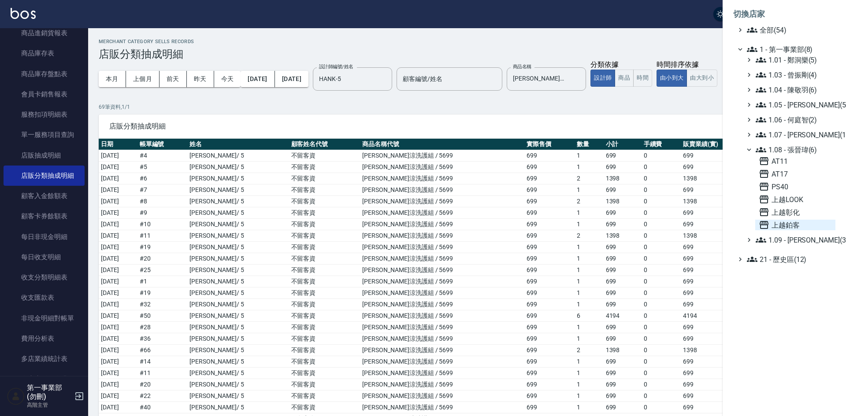
click at [804, 222] on span "上越鉑客" at bounding box center [794, 225] width 73 height 11
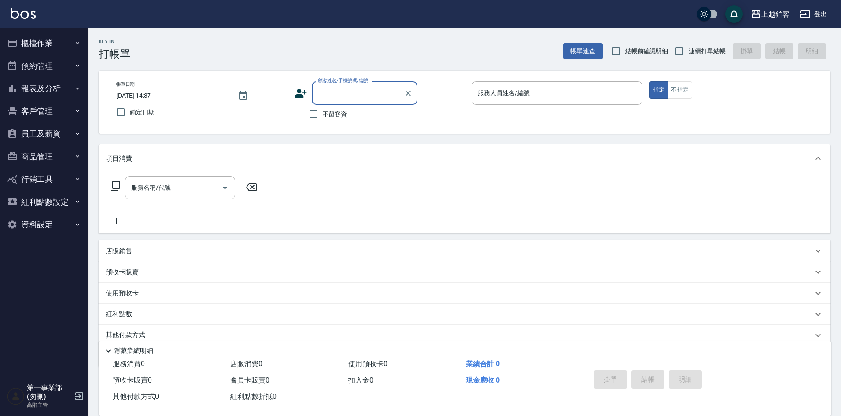
click at [41, 85] on button "報表及分析" at bounding box center [44, 88] width 81 height 23
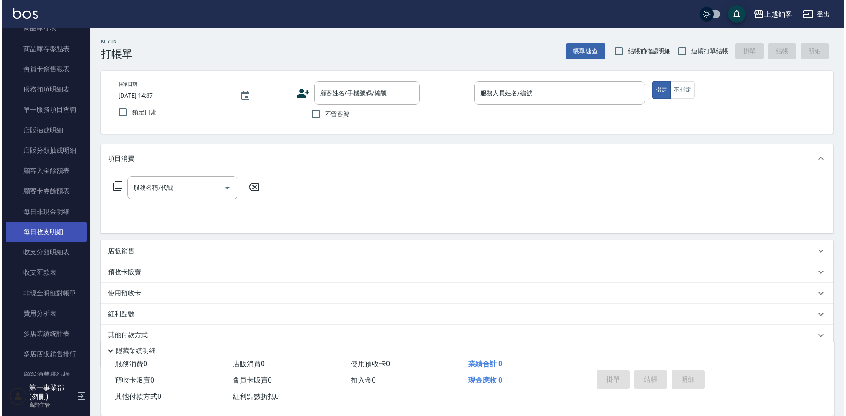
scroll to position [529, 0]
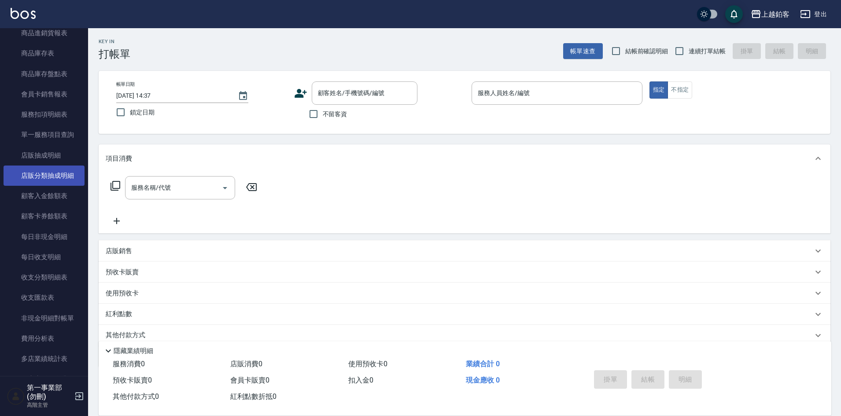
click at [52, 175] on link "店販分類抽成明細" at bounding box center [44, 176] width 81 height 20
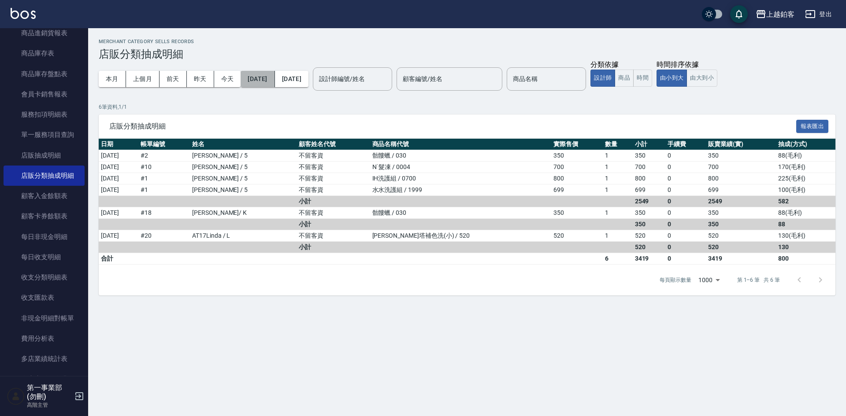
click at [274, 76] on button "[DATE]" at bounding box center [257, 79] width 34 height 16
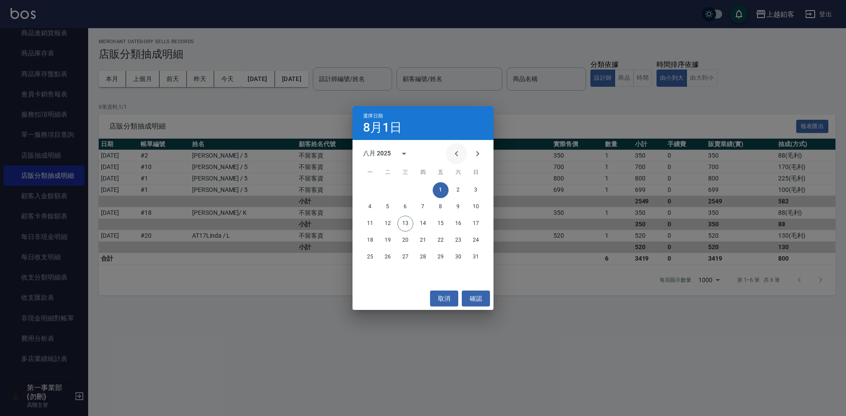
click at [457, 155] on icon "Previous month" at bounding box center [456, 153] width 3 height 5
click at [388, 224] on button "15" at bounding box center [388, 224] width 16 height 16
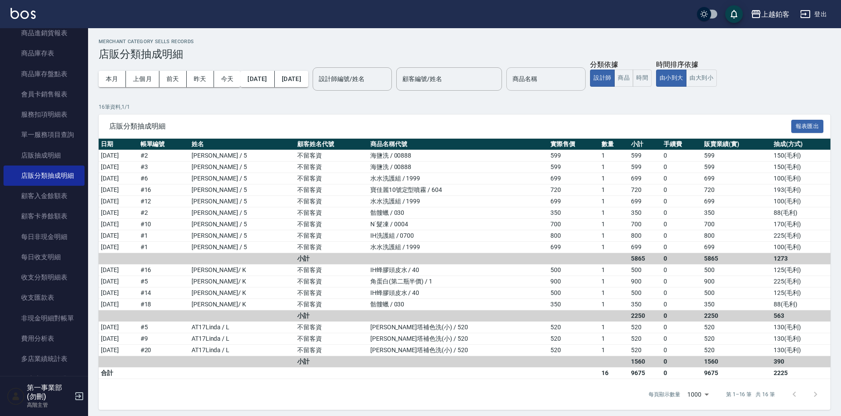
click at [545, 80] on input "商品名稱" at bounding box center [545, 78] width 71 height 15
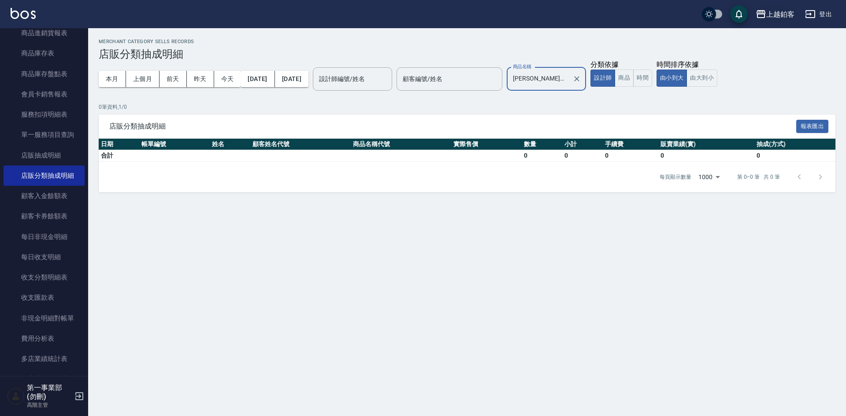
type input "[PERSON_NAME]涼洗護組"
click at [767, 16] on div "上越鉑客" at bounding box center [780, 14] width 28 height 11
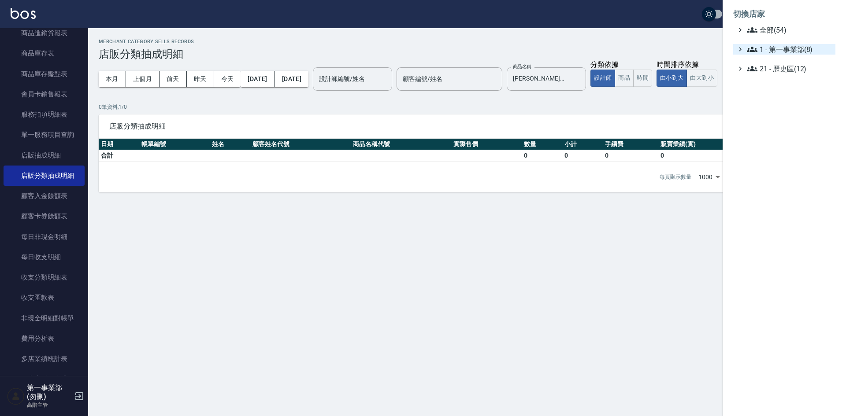
click at [777, 50] on span "1 - 第一事業部(8)" at bounding box center [789, 49] width 85 height 11
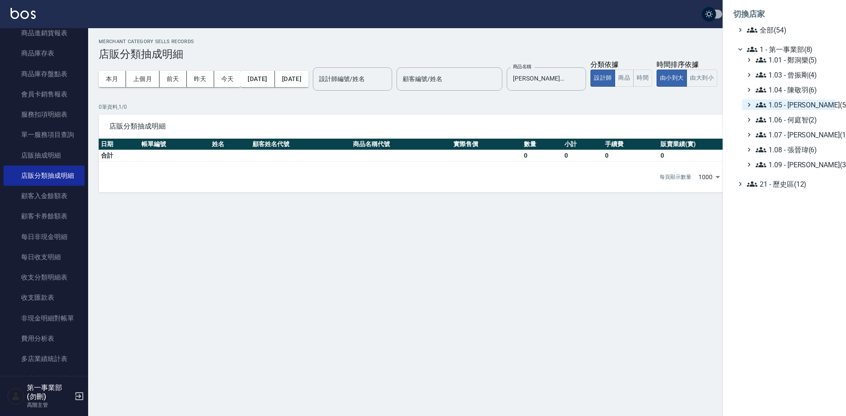
click at [807, 101] on span "1.05 - [PERSON_NAME](5)" at bounding box center [793, 105] width 76 height 11
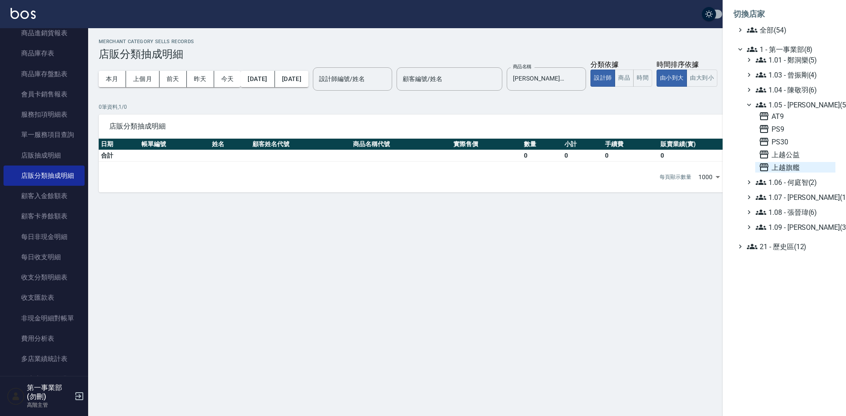
click at [799, 163] on span "上越旗艦" at bounding box center [794, 167] width 73 height 11
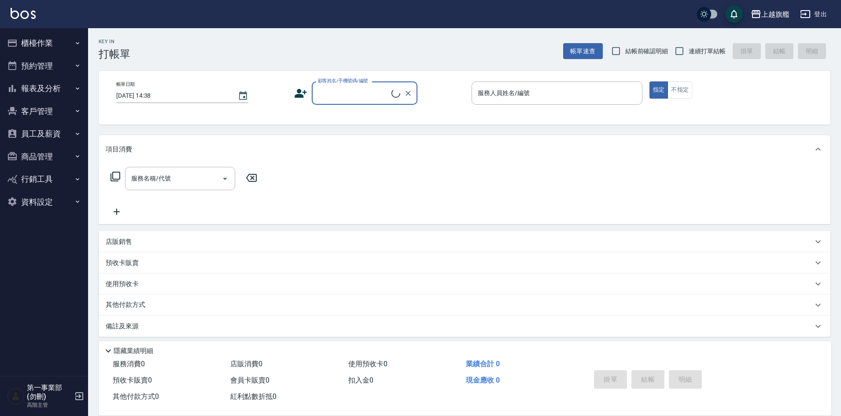
click at [50, 86] on button "報表及分析" at bounding box center [44, 88] width 81 height 23
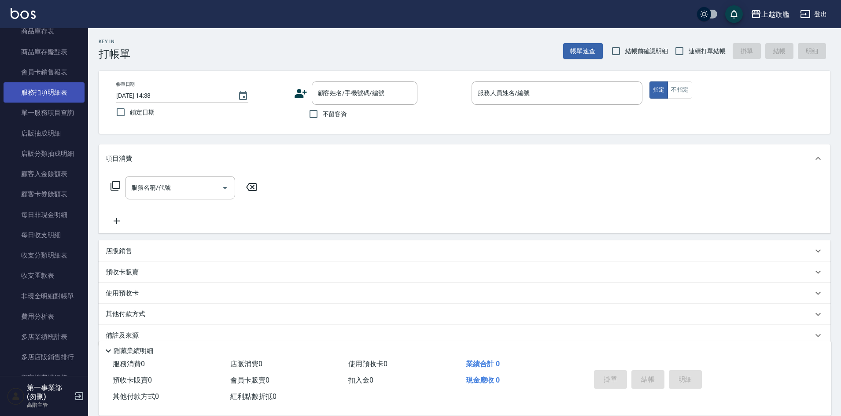
scroll to position [573, 0]
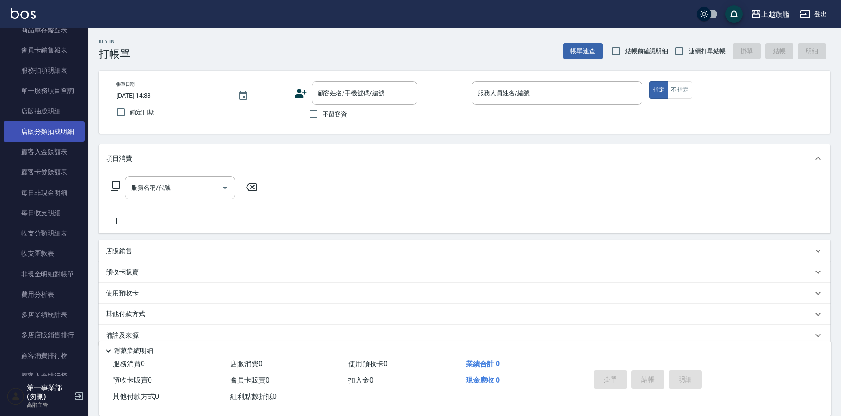
click at [52, 136] on link "店販分類抽成明細" at bounding box center [44, 132] width 81 height 20
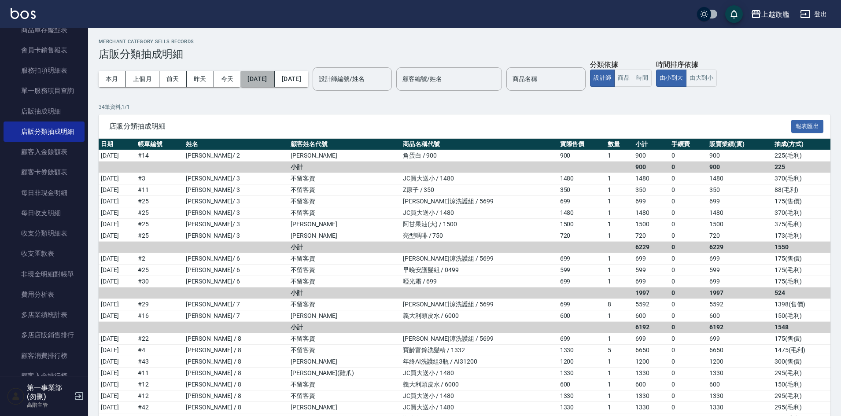
click at [271, 84] on button "[DATE]" at bounding box center [257, 79] width 34 height 16
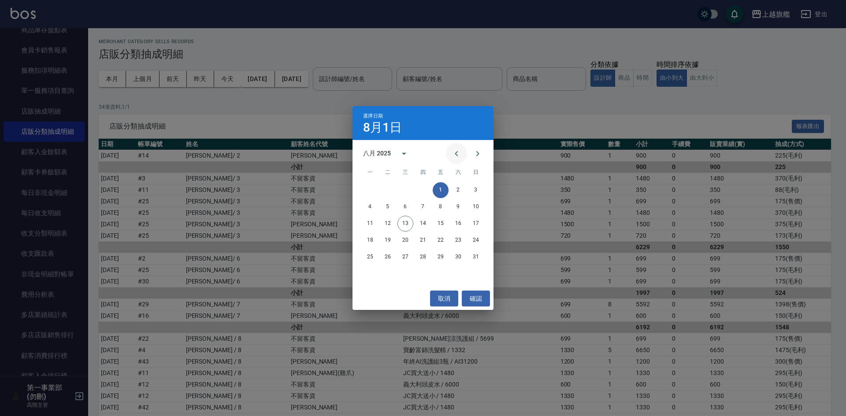
click at [457, 156] on icon "Previous month" at bounding box center [456, 153] width 11 height 11
click at [387, 223] on button "15" at bounding box center [388, 224] width 16 height 16
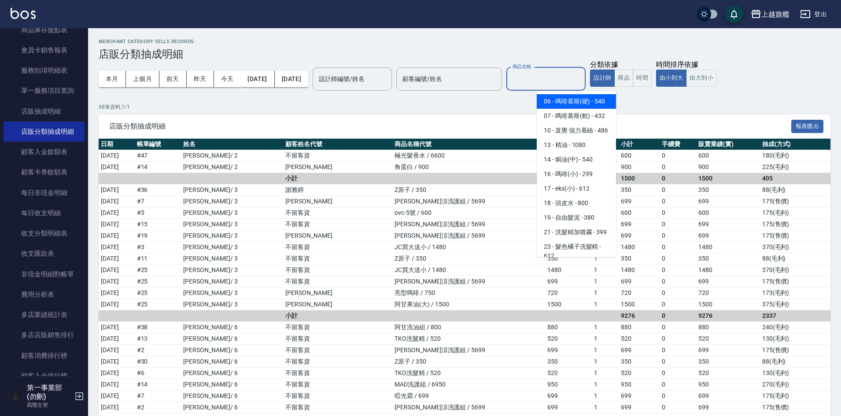
click at [558, 84] on input "商品名稱" at bounding box center [545, 78] width 71 height 15
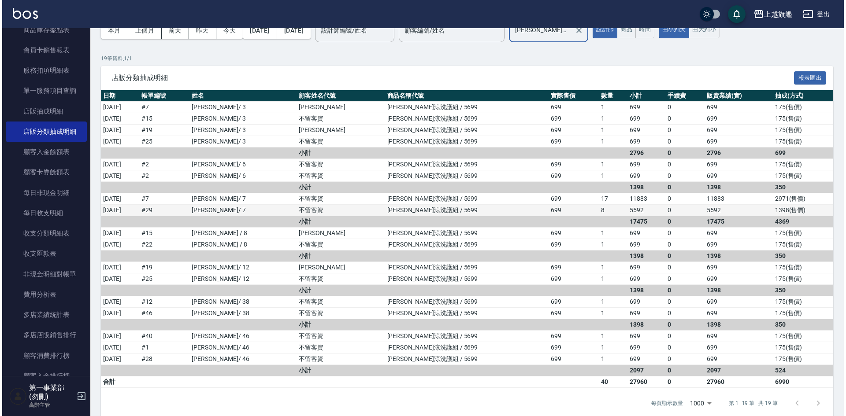
scroll to position [62, 0]
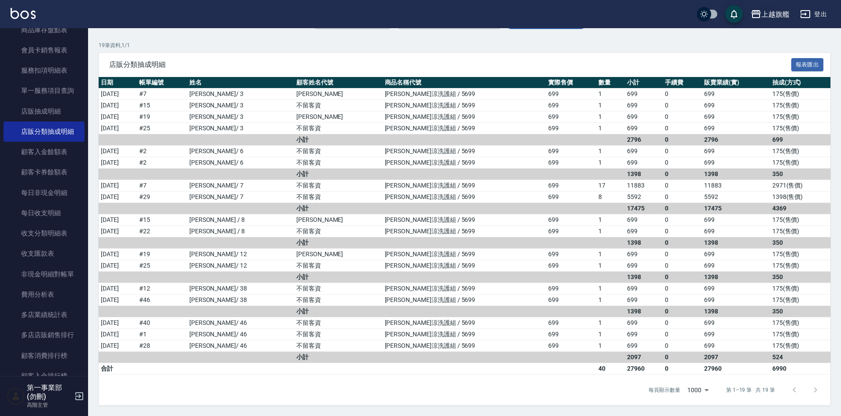
type input "[PERSON_NAME]涼洗護組"
click at [767, 15] on div "上越旗艦" at bounding box center [776, 14] width 28 height 11
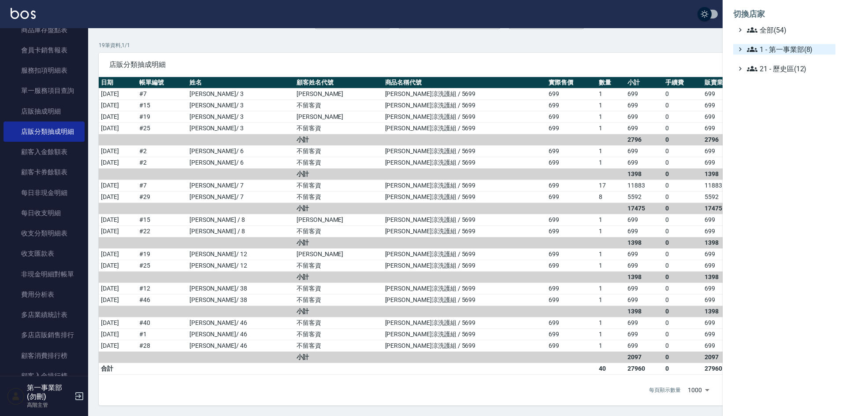
click at [784, 50] on span "1 - 第一事業部(8)" at bounding box center [789, 49] width 85 height 11
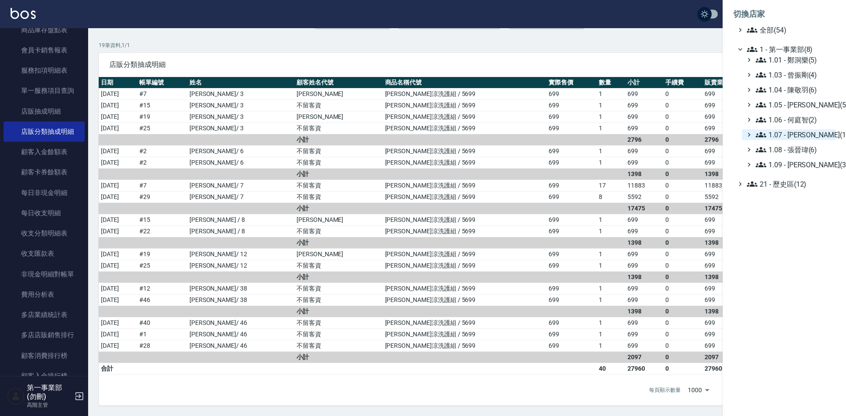
click at [809, 135] on span "1.07 - [PERSON_NAME](11)" at bounding box center [793, 134] width 76 height 11
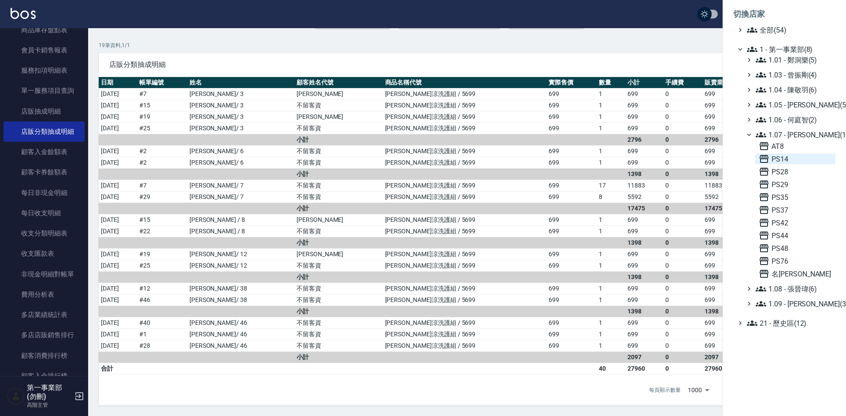
click at [787, 155] on span "PS14" at bounding box center [794, 159] width 73 height 11
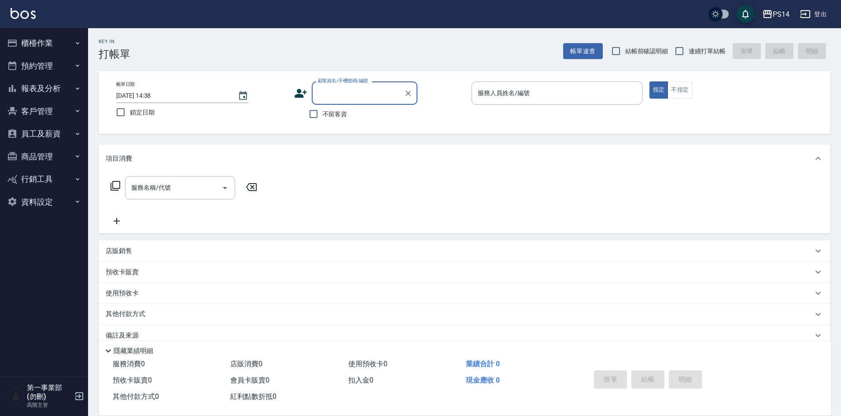
click at [56, 92] on button "報表及分析" at bounding box center [44, 88] width 81 height 23
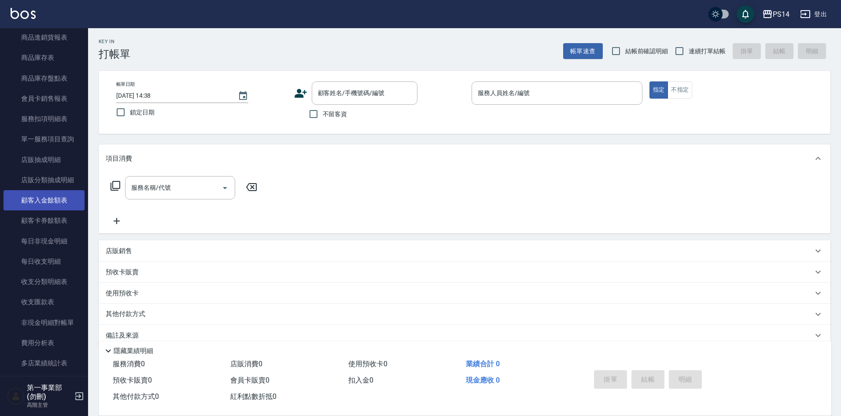
scroll to position [529, 0]
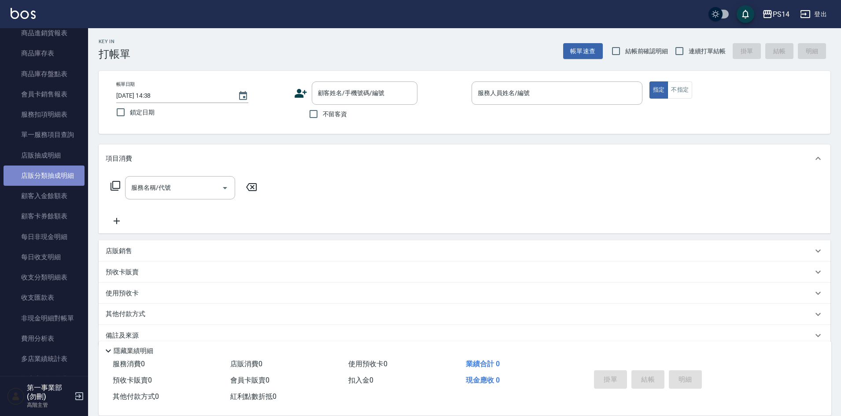
click at [50, 181] on link "店販分類抽成明細" at bounding box center [44, 176] width 81 height 20
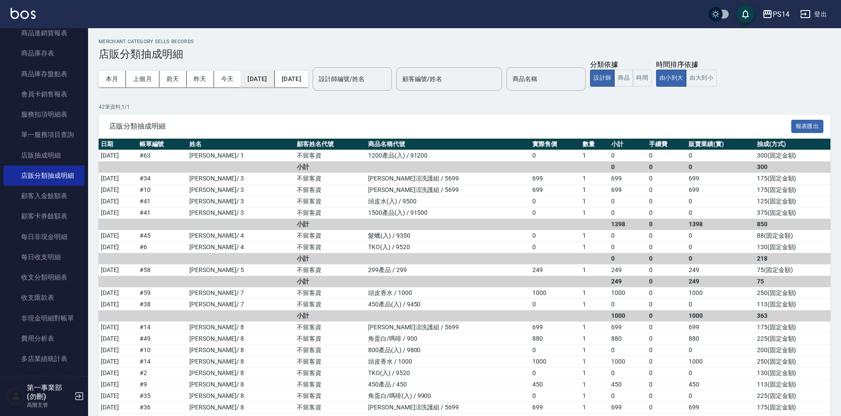
click at [269, 83] on button "[DATE]" at bounding box center [257, 79] width 34 height 16
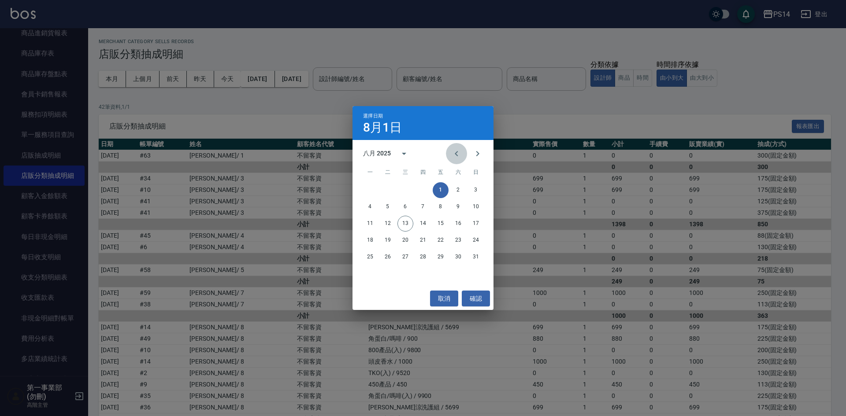
click at [453, 154] on icon "Previous month" at bounding box center [456, 153] width 11 height 11
click at [391, 224] on button "15" at bounding box center [388, 224] width 16 height 16
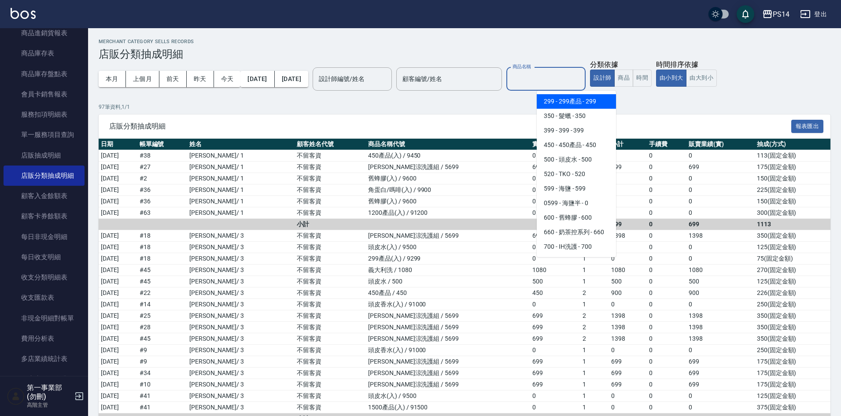
click at [566, 81] on input "商品名稱" at bounding box center [545, 78] width 71 height 15
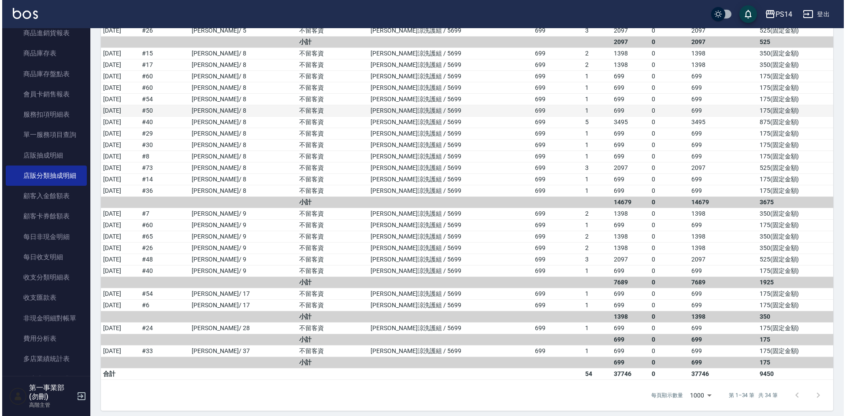
scroll to position [279, 0]
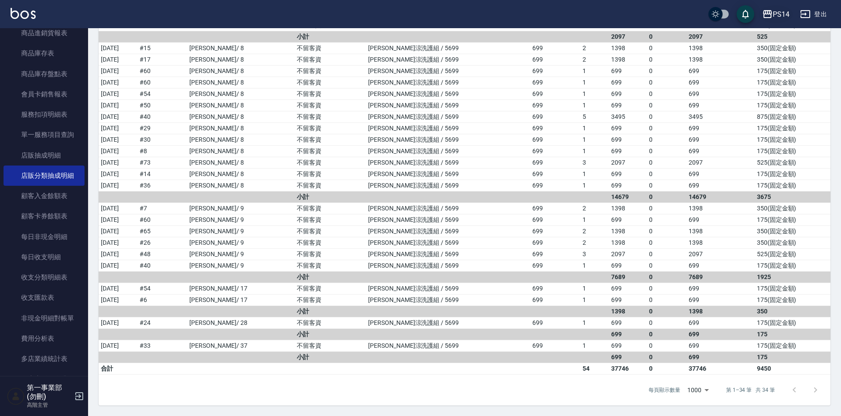
type input "水水沁涼洗護組"
click at [780, 18] on div "PS14" at bounding box center [781, 14] width 17 height 11
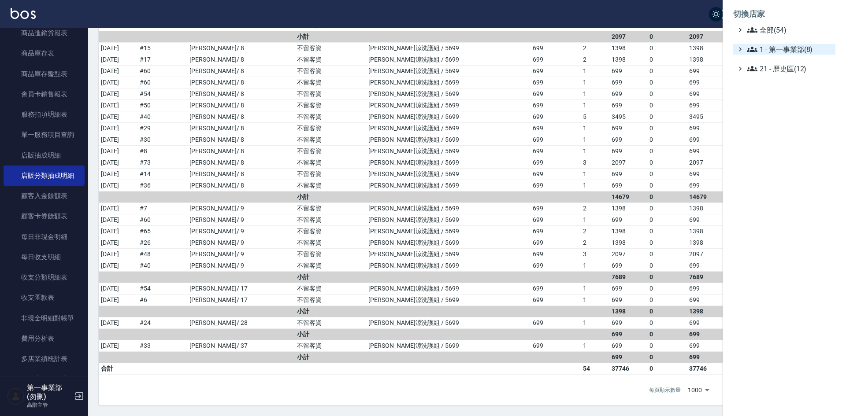
click at [790, 51] on span "1 - 第一事業部(8)" at bounding box center [789, 49] width 85 height 11
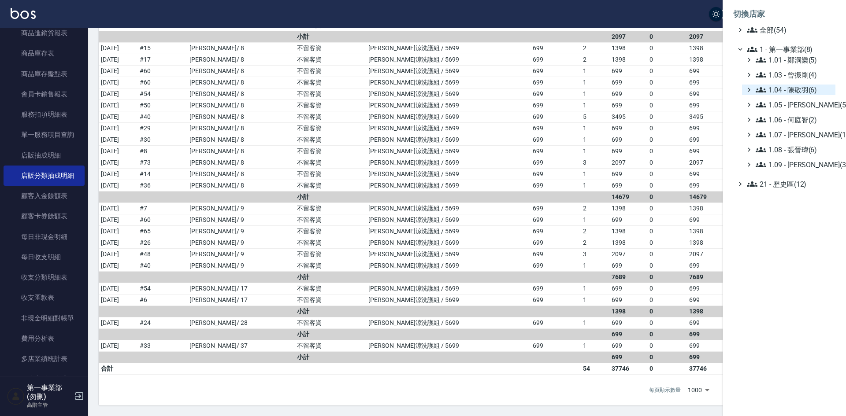
click at [802, 94] on span "1.04 - 陳敬羽(6)" at bounding box center [793, 90] width 76 height 11
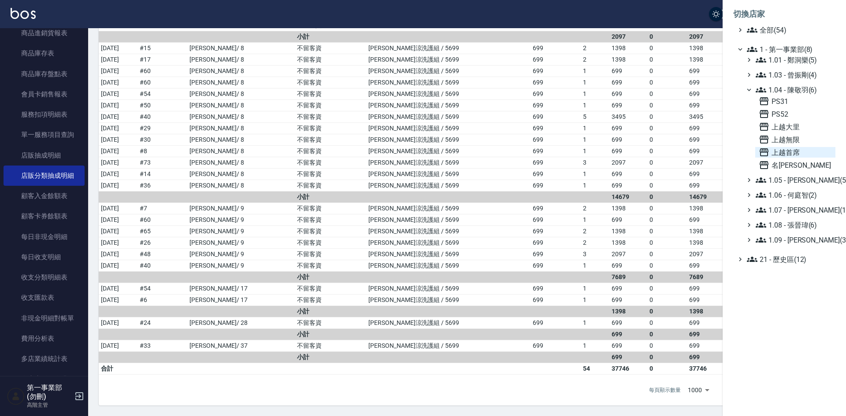
click at [794, 155] on span "上越首席" at bounding box center [794, 152] width 73 height 11
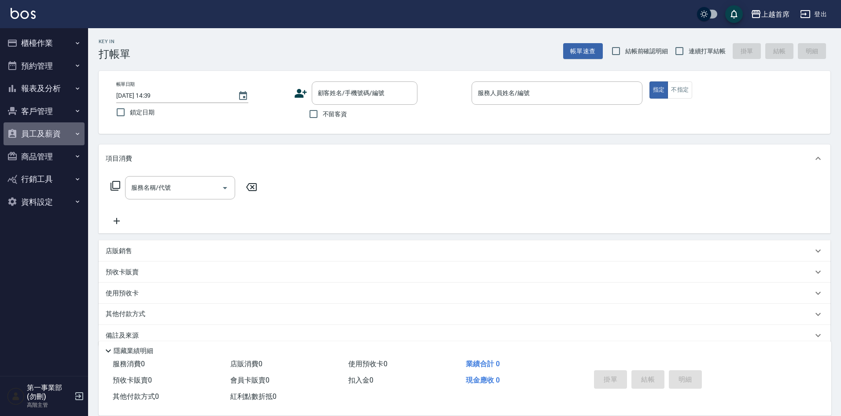
click at [47, 130] on button "員工及薪資" at bounding box center [44, 133] width 81 height 23
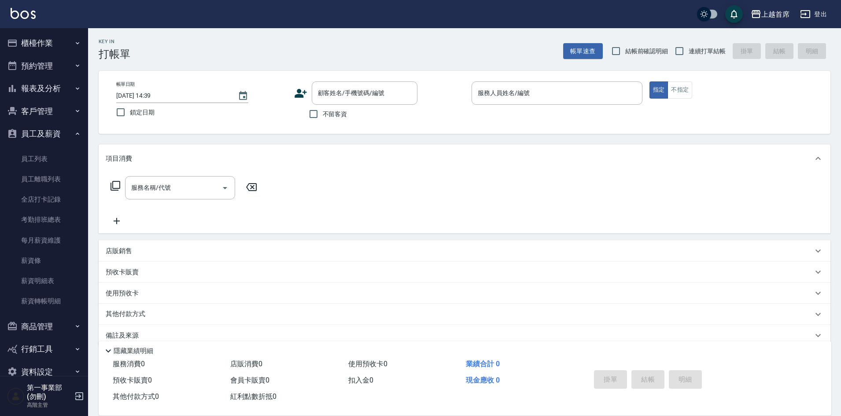
drag, startPoint x: 55, startPoint y: 85, endPoint x: 53, endPoint y: 106, distance: 20.9
click at [55, 85] on button "報表及分析" at bounding box center [44, 88] width 81 height 23
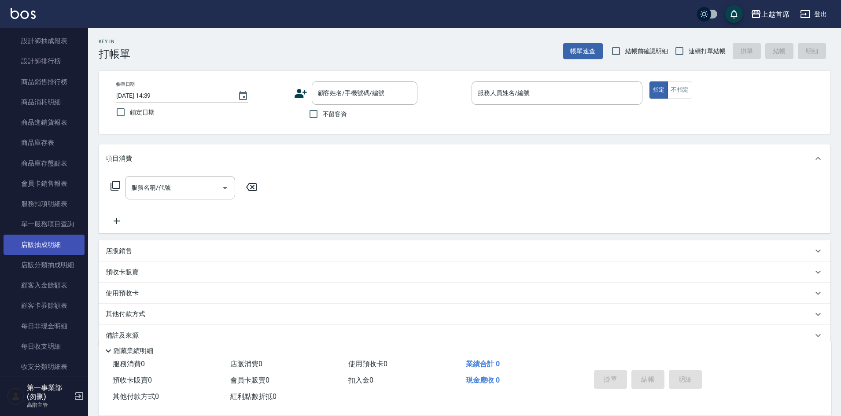
scroll to position [440, 0]
click at [45, 260] on link "店販分類抽成明細" at bounding box center [44, 264] width 81 height 20
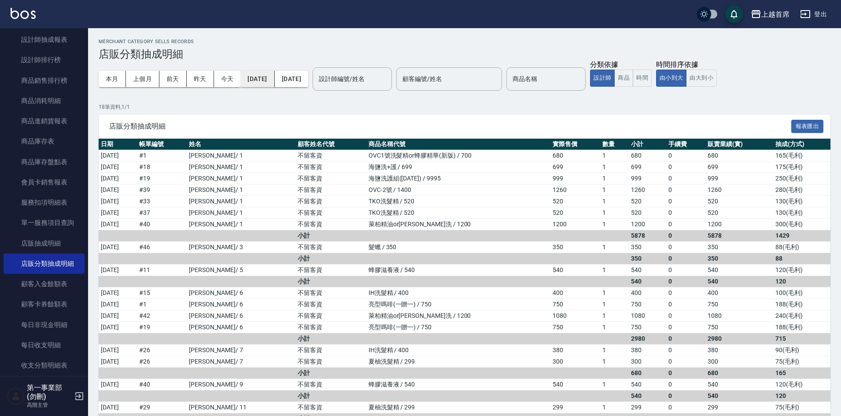
click at [264, 83] on button "[DATE]" at bounding box center [257, 79] width 34 height 16
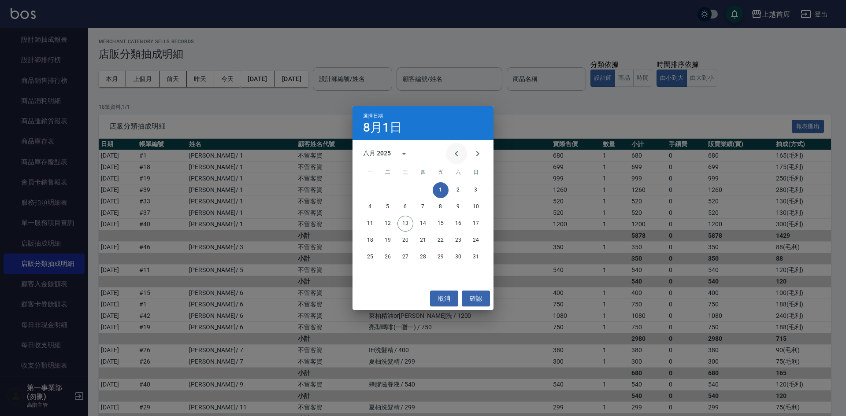
click at [457, 157] on icon "Previous month" at bounding box center [456, 153] width 11 height 11
click at [390, 225] on button "15" at bounding box center [388, 224] width 16 height 16
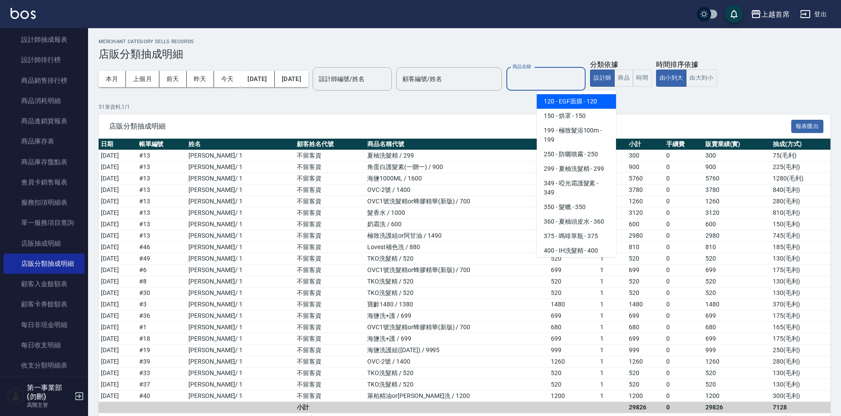
click at [553, 84] on input "商品名稱" at bounding box center [545, 78] width 71 height 15
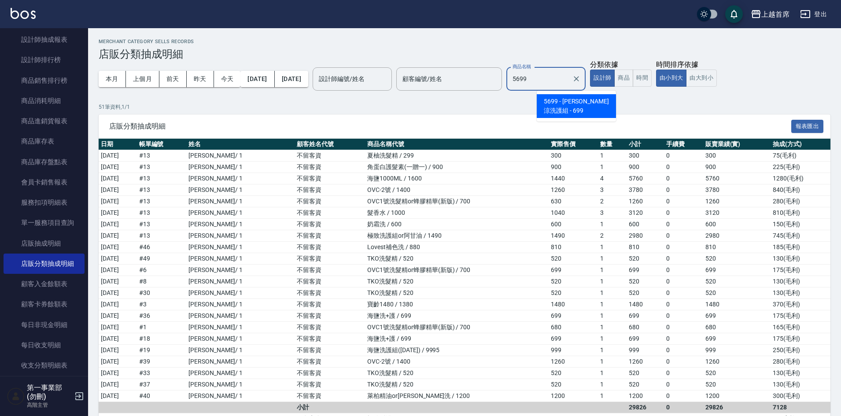
type input "[PERSON_NAME]涼洗護組"
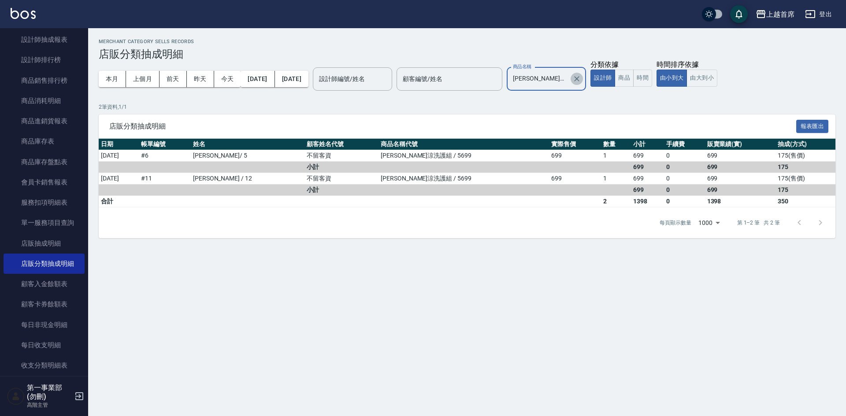
click at [581, 78] on icon "Clear" at bounding box center [576, 78] width 9 height 9
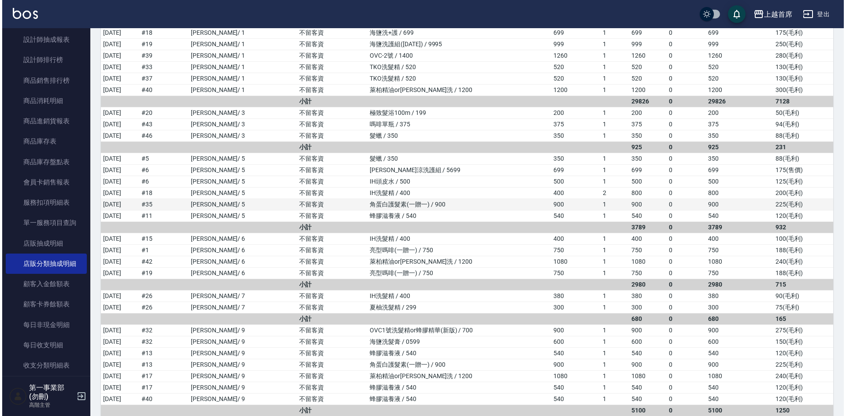
scroll to position [308, 0]
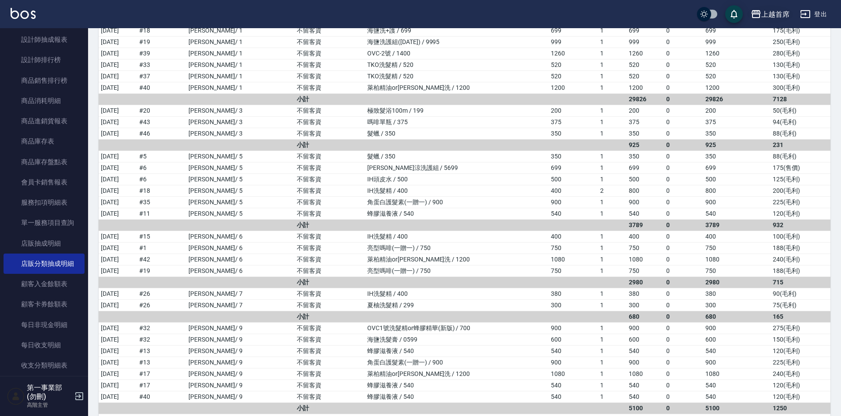
click at [773, 18] on div "上越首席" at bounding box center [776, 14] width 28 height 11
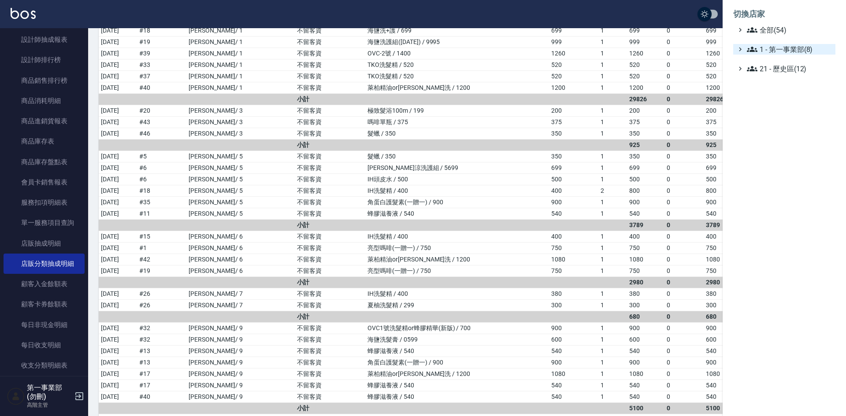
click at [797, 49] on span "1 - 第一事業部(8)" at bounding box center [789, 49] width 85 height 11
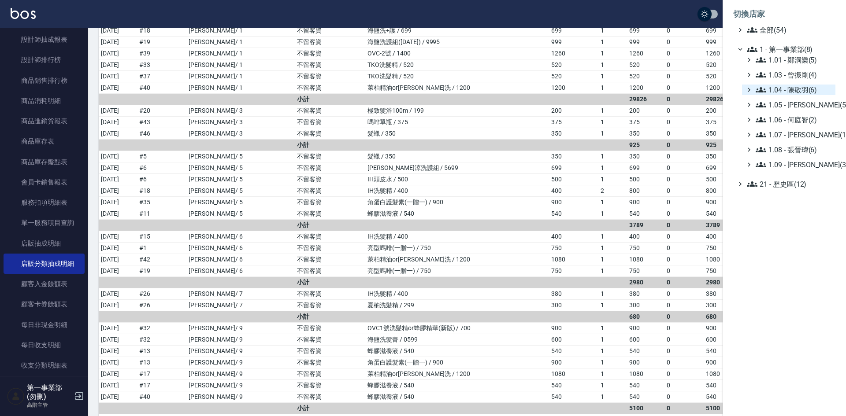
click at [792, 88] on span "1.04 - 陳敬羽(6)" at bounding box center [793, 90] width 76 height 11
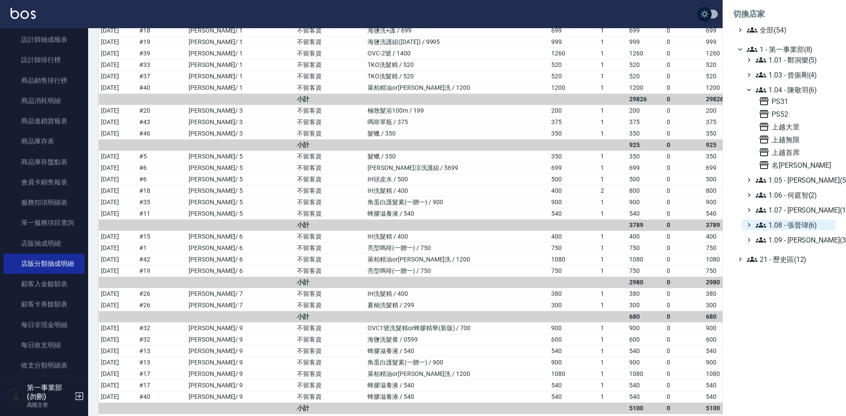
click at [799, 223] on span "1.08 - 張晉瑋(6)" at bounding box center [793, 225] width 76 height 11
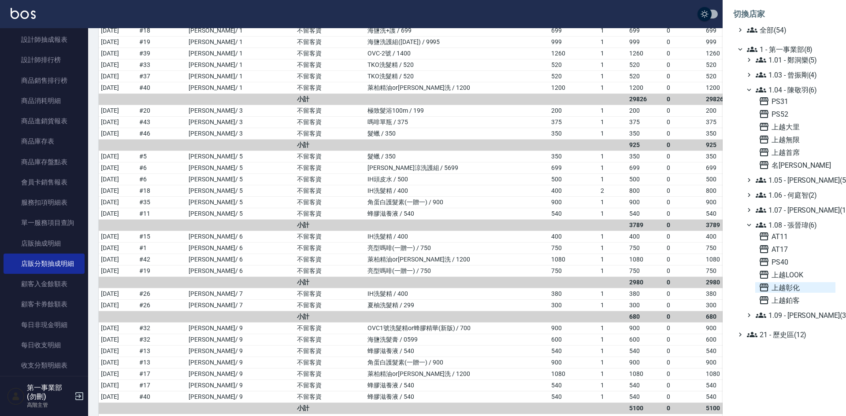
click at [785, 289] on span "上越彰化" at bounding box center [794, 287] width 73 height 11
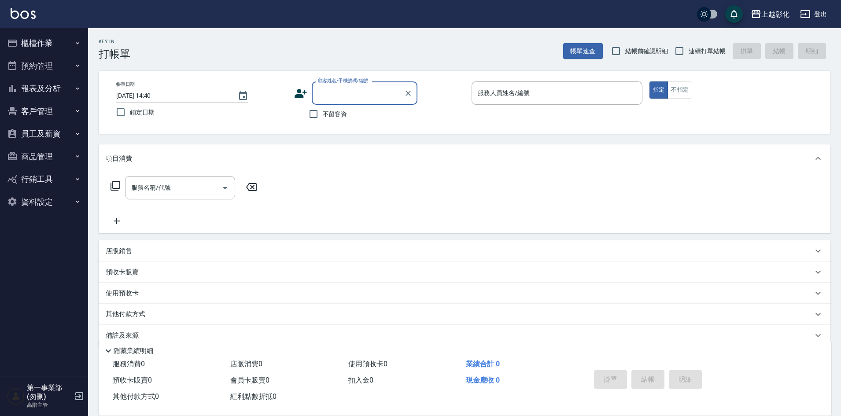
click at [50, 92] on button "報表及分析" at bounding box center [44, 88] width 81 height 23
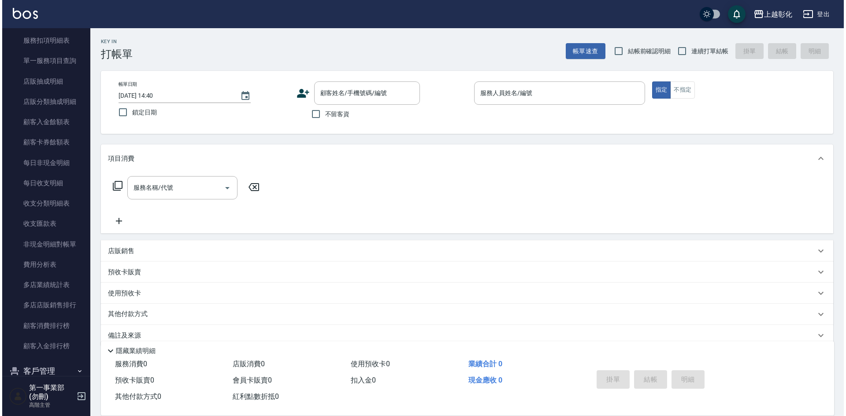
scroll to position [617, 0]
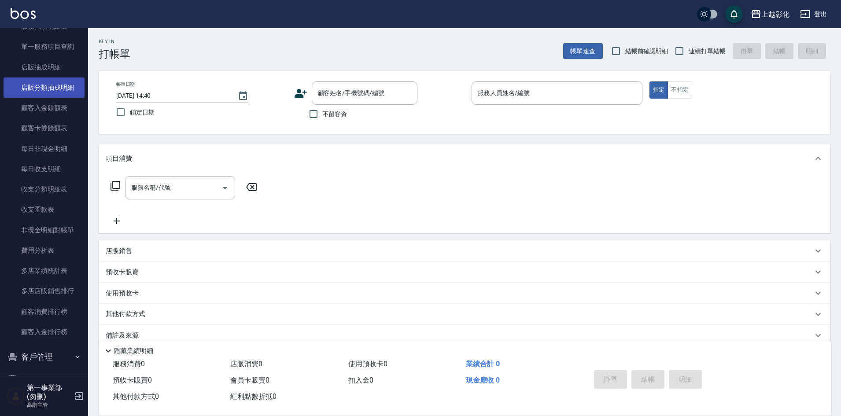
click at [54, 88] on link "店販分類抽成明細" at bounding box center [44, 88] width 81 height 20
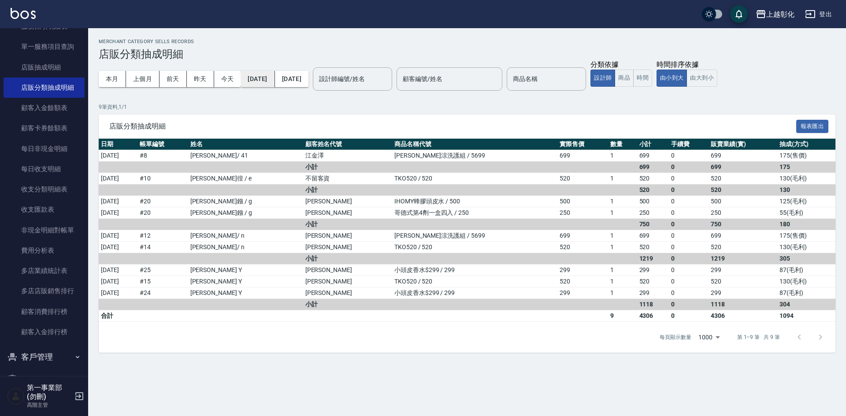
click at [268, 78] on button "[DATE]" at bounding box center [257, 79] width 34 height 16
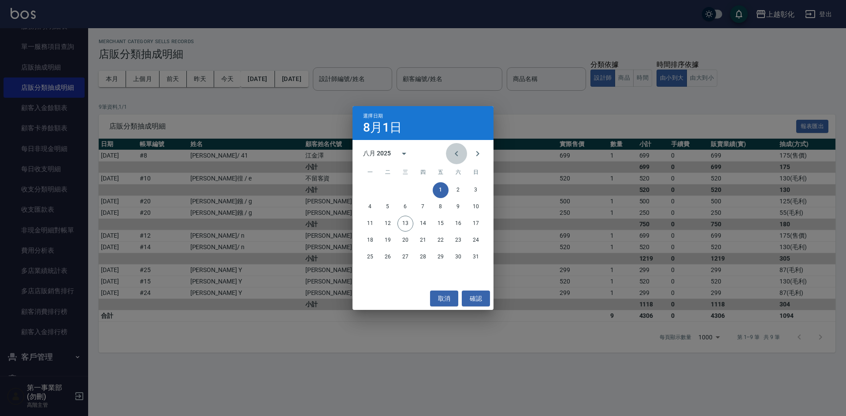
click at [451, 151] on button "Previous month" at bounding box center [456, 153] width 21 height 21
click at [386, 222] on button "15" at bounding box center [388, 224] width 16 height 16
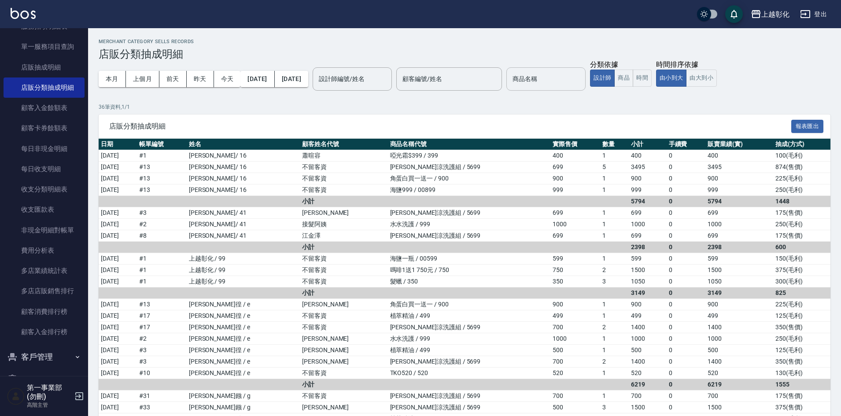
click at [554, 81] on input "商品名稱" at bounding box center [545, 78] width 71 height 15
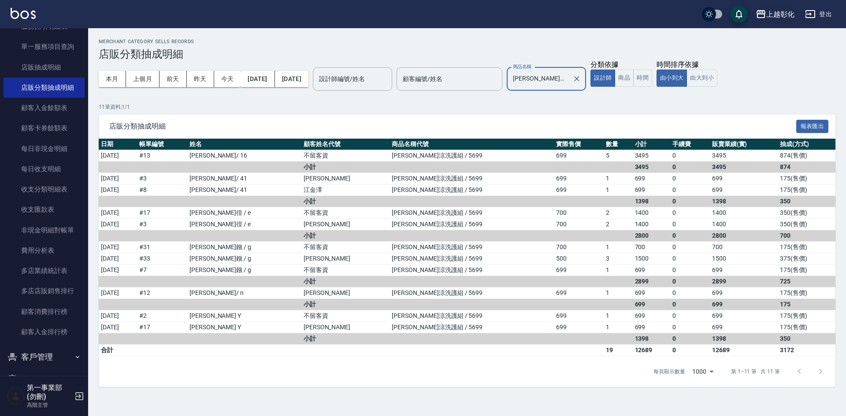
type input "水水沁涼洗護組"
click at [782, 13] on div "上越彰化" at bounding box center [780, 14] width 28 height 11
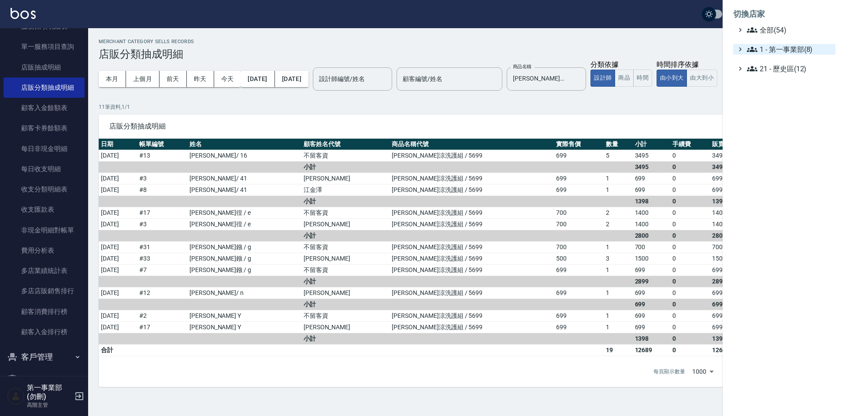
click at [805, 52] on span "1 - 第一事業部(8)" at bounding box center [789, 49] width 85 height 11
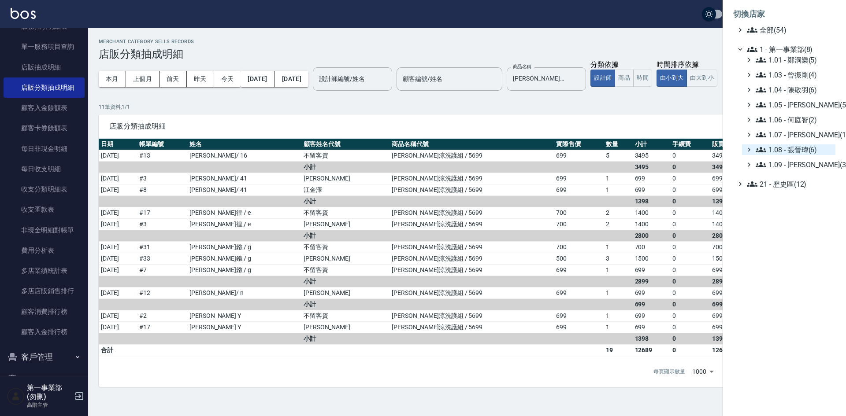
click at [795, 150] on span "1.08 - 張晉瑋(6)" at bounding box center [793, 149] width 76 height 11
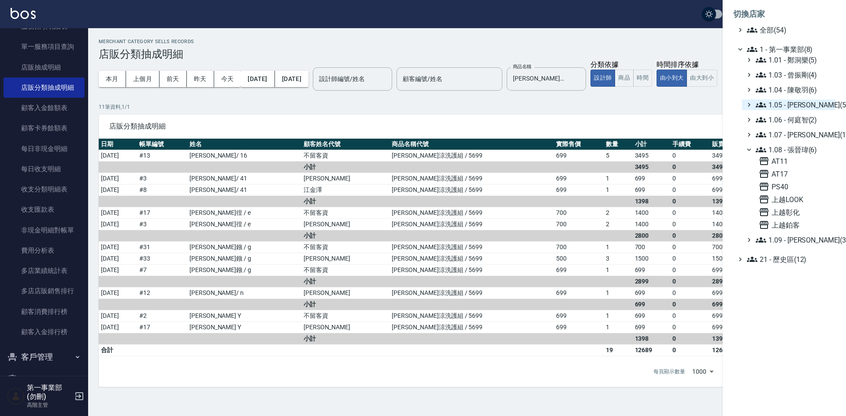
click at [800, 104] on span "1.05 - [PERSON_NAME](5)" at bounding box center [793, 105] width 76 height 11
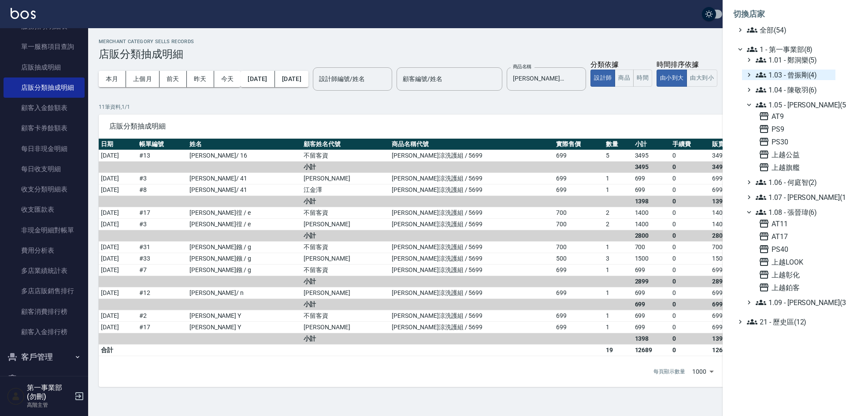
click at [798, 75] on span "1.03 - 曾振剛(4)" at bounding box center [793, 75] width 76 height 11
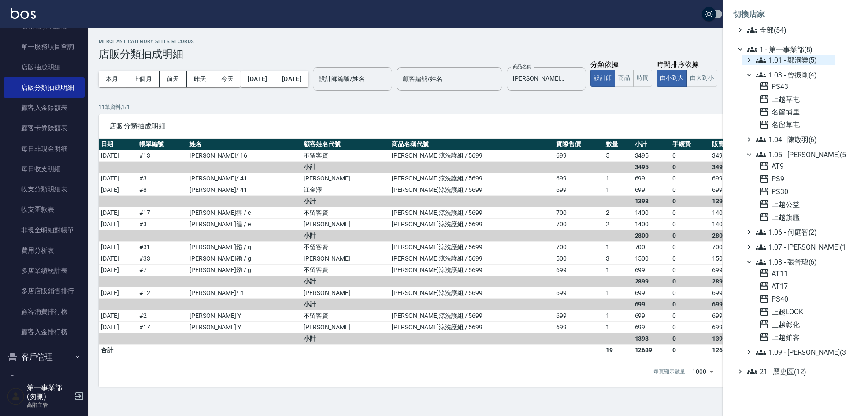
click at [797, 61] on span "1.01 - 鄭洞樂(5)" at bounding box center [793, 60] width 76 height 11
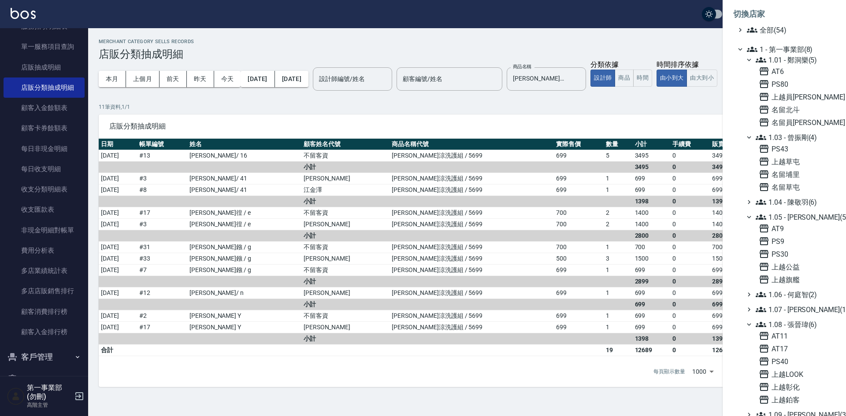
click at [797, 62] on span "1.01 - 鄭洞樂(5)" at bounding box center [793, 60] width 76 height 11
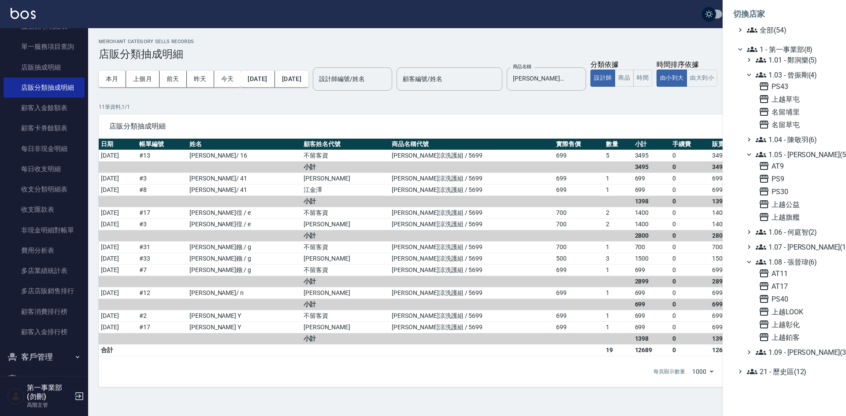
click at [676, 50] on div at bounding box center [423, 208] width 846 height 416
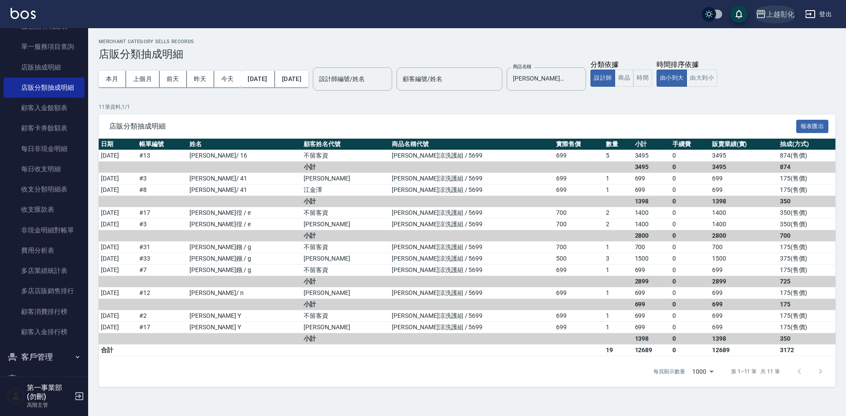
click at [776, 15] on div "上越彰化" at bounding box center [780, 14] width 28 height 11
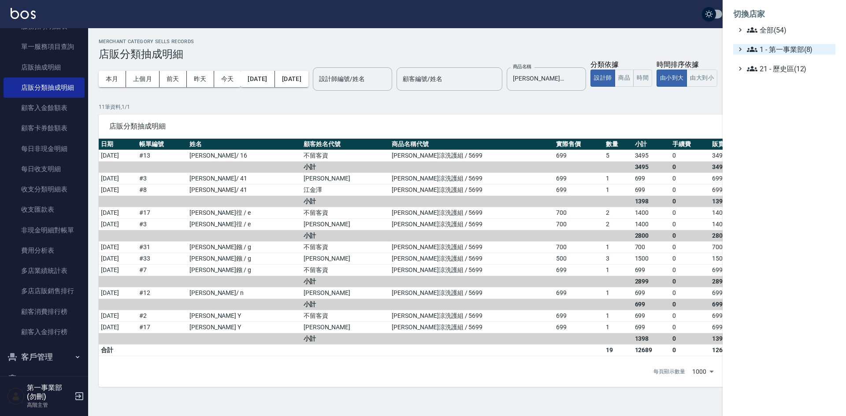
click at [793, 48] on span "1 - 第一事業部(8)" at bounding box center [789, 49] width 85 height 11
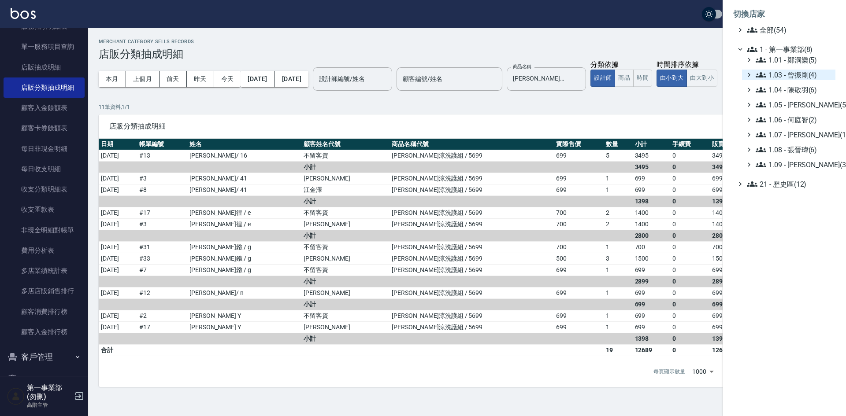
click at [802, 75] on span "1.03 - 曾振剛(4)" at bounding box center [793, 75] width 76 height 11
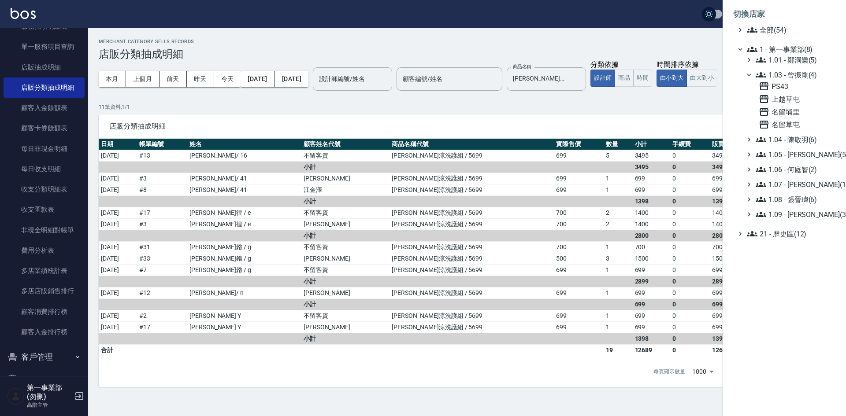
click at [796, 92] on div "PS43 上越草屯 名留埔里 名留草屯" at bounding box center [795, 105] width 80 height 49
click at [796, 88] on span "PS43" at bounding box center [794, 86] width 73 height 11
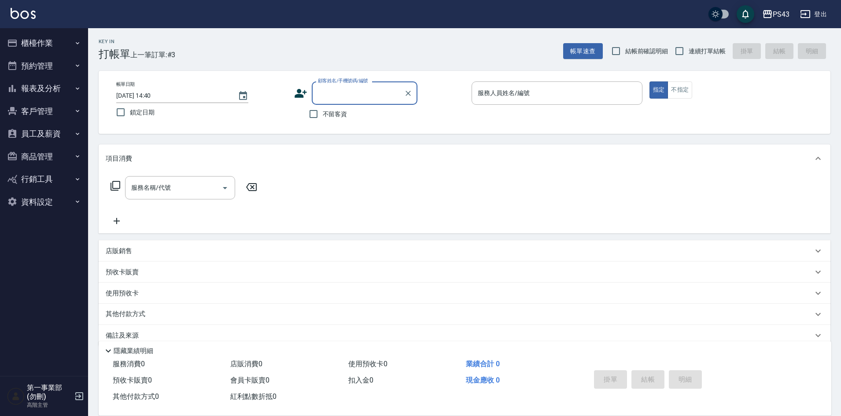
click at [48, 90] on button "報表及分析" at bounding box center [44, 88] width 81 height 23
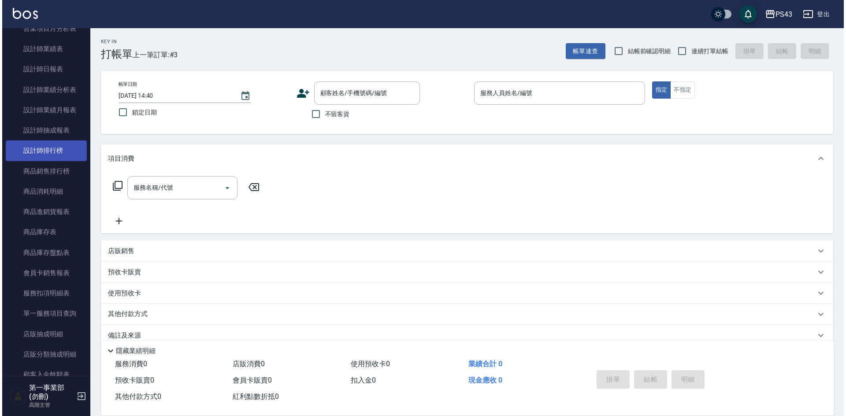
scroll to position [352, 0]
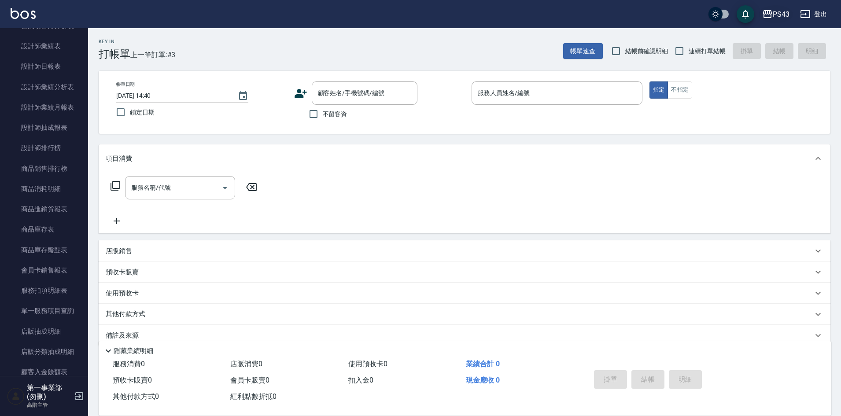
click at [772, 13] on icon "button" at bounding box center [767, 14] width 9 height 8
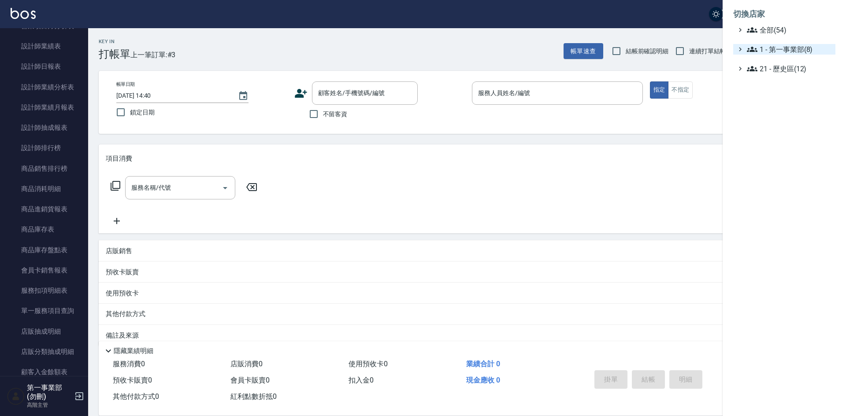
click at [803, 49] on span "1 - 第一事業部(8)" at bounding box center [789, 49] width 85 height 11
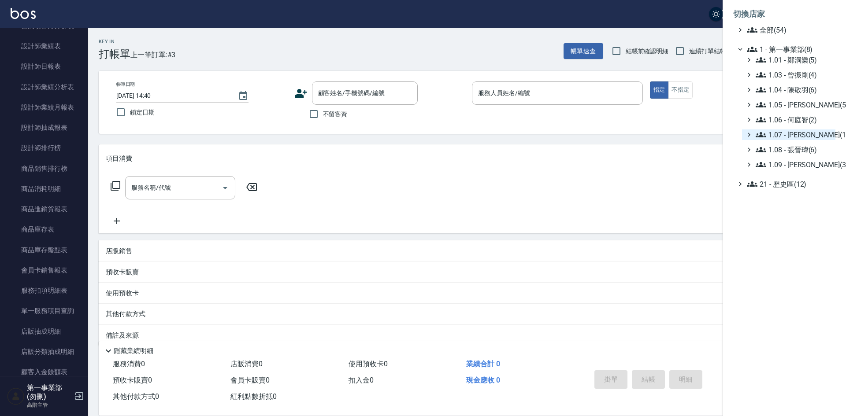
click at [795, 134] on span "1.07 - [PERSON_NAME](11)" at bounding box center [793, 134] width 76 height 11
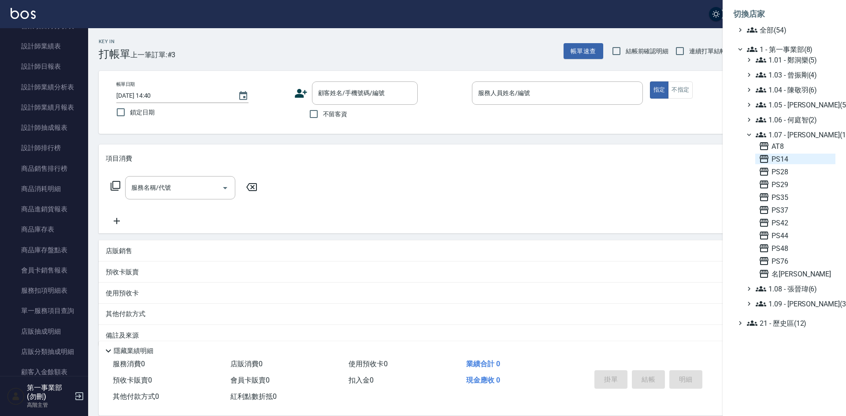
click at [788, 156] on span "PS14" at bounding box center [794, 159] width 73 height 11
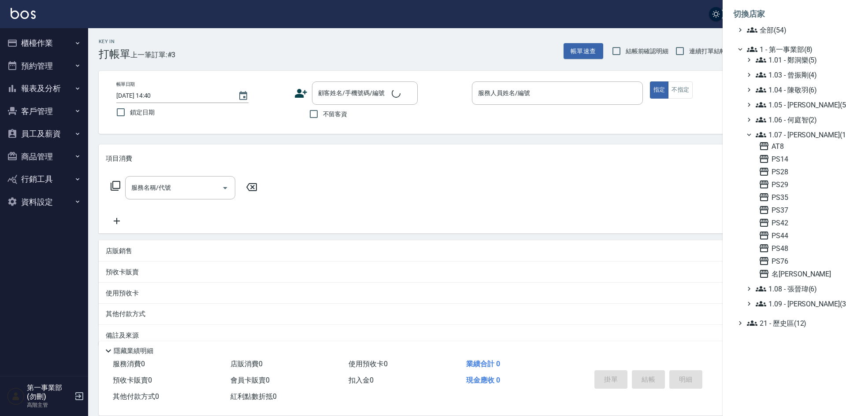
scroll to position [0, 0]
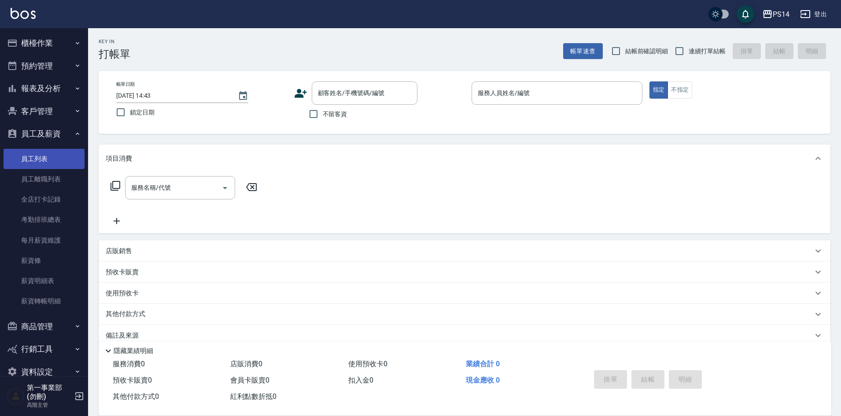
click at [46, 154] on link "員工列表" at bounding box center [44, 159] width 81 height 20
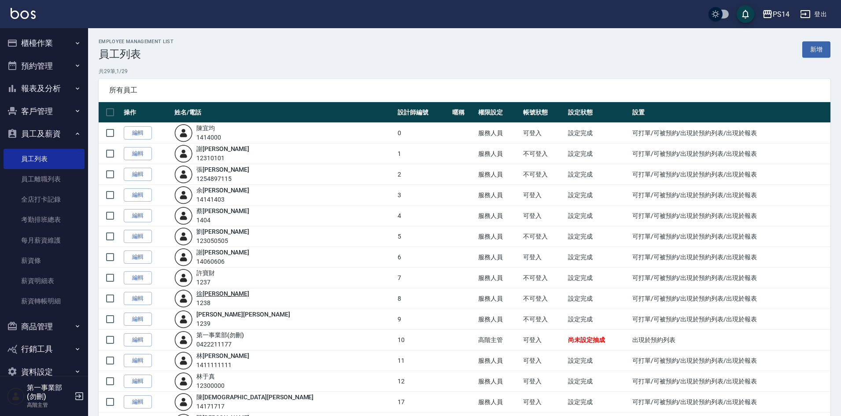
click at [216, 292] on link "[PERSON_NAME]" at bounding box center [222, 293] width 53 height 7
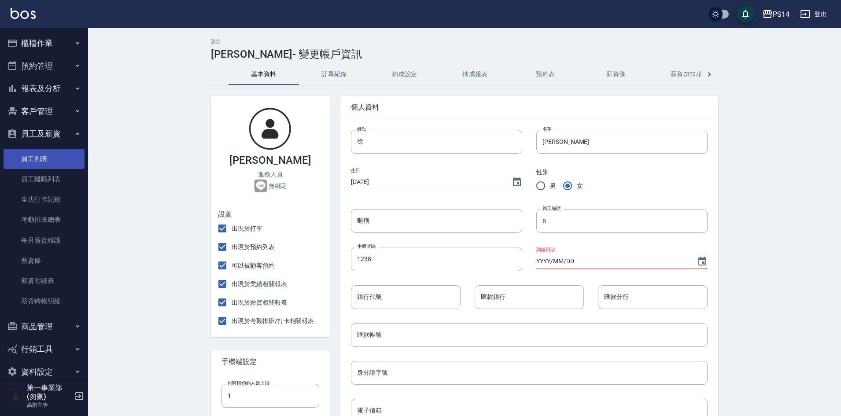
click at [43, 156] on link "員工列表" at bounding box center [44, 159] width 81 height 20
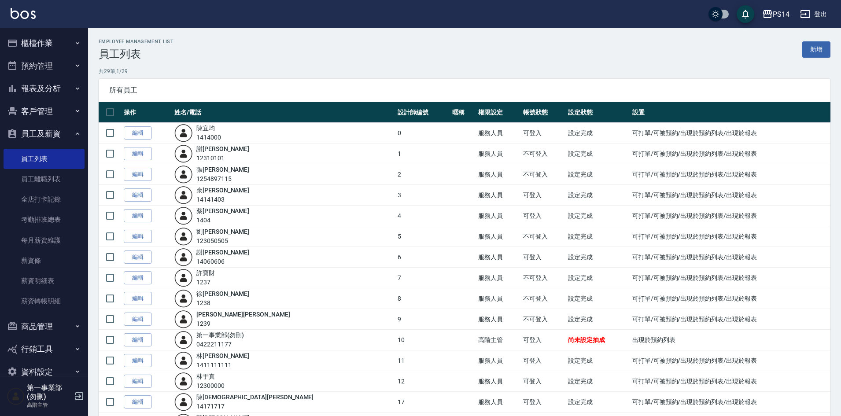
click at [578, 53] on div "Employee Management List 員工列表 新增" at bounding box center [465, 50] width 732 height 22
click at [643, 57] on div "Employee Management List 員工列表 新增" at bounding box center [465, 50] width 732 height 22
